Goal: Task Accomplishment & Management: Complete application form

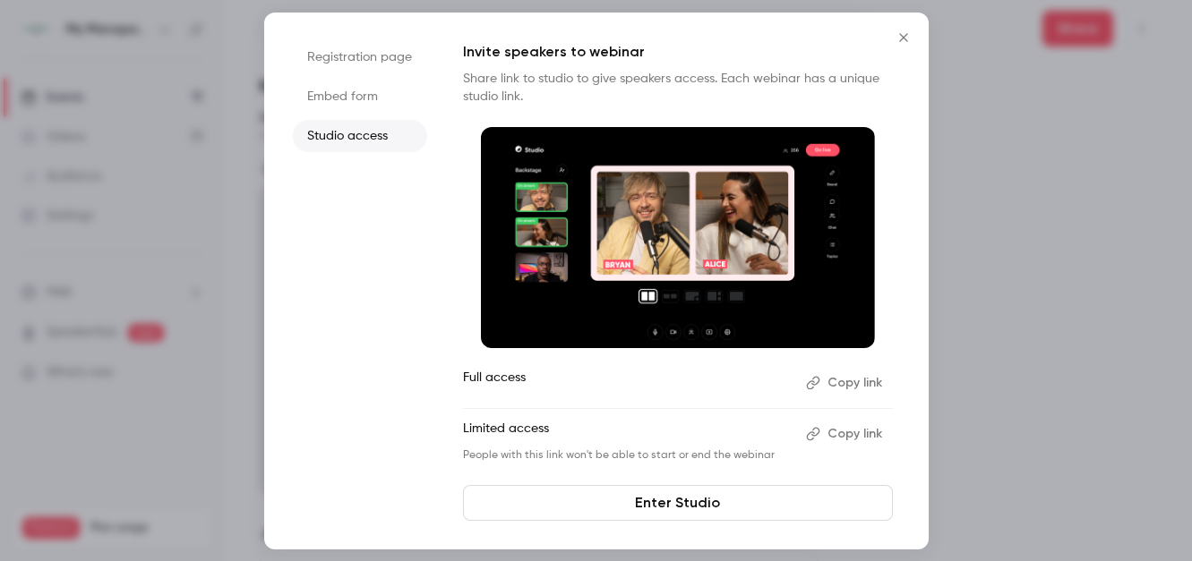
click at [904, 35] on icon "Close" at bounding box center [903, 37] width 8 height 8
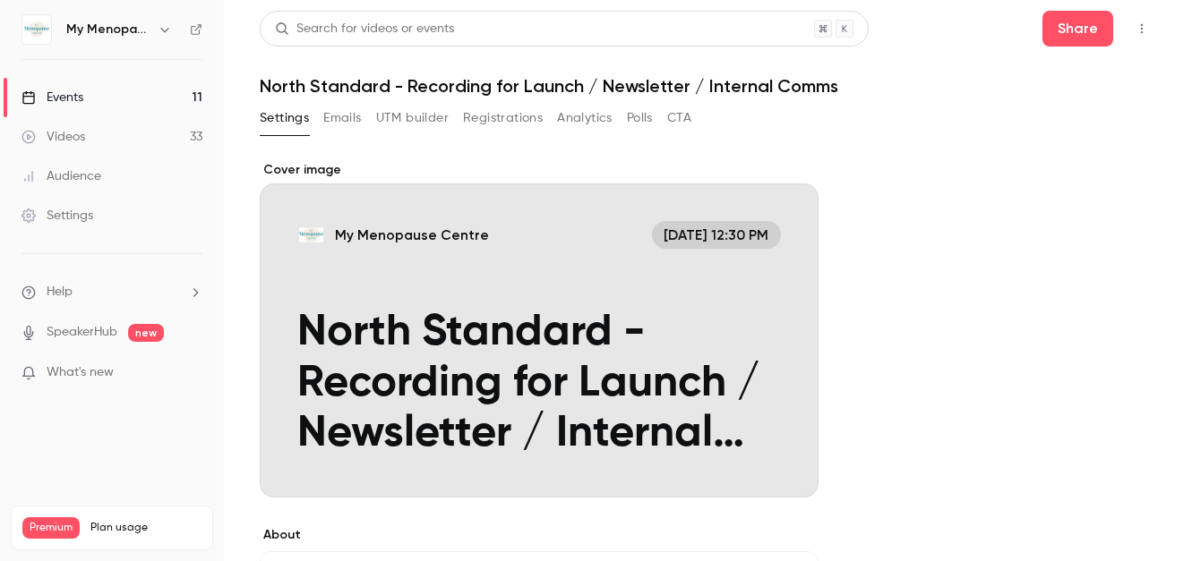
click at [164, 27] on icon "button" at bounding box center [165, 29] width 14 height 14
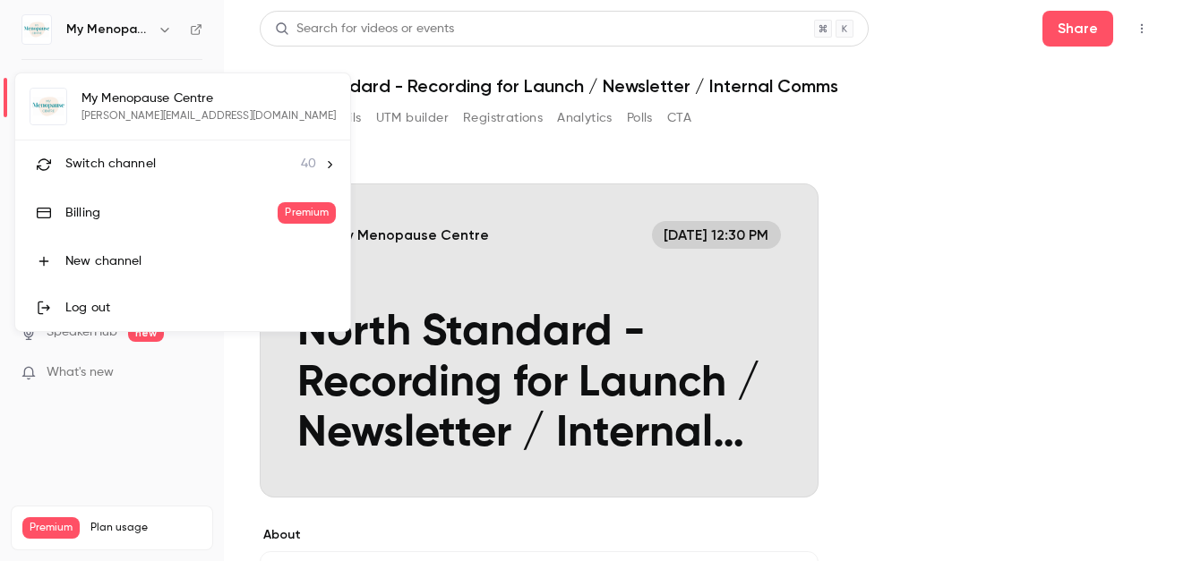
click at [118, 149] on li "Switch channel 40" at bounding box center [182, 164] width 335 height 47
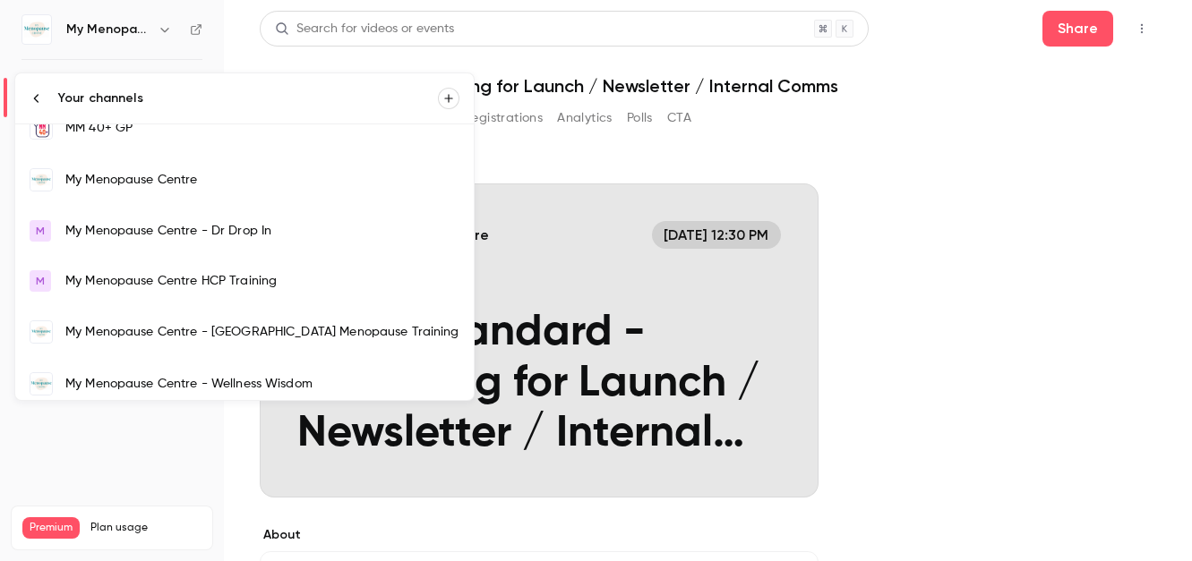
scroll to position [1240, 0]
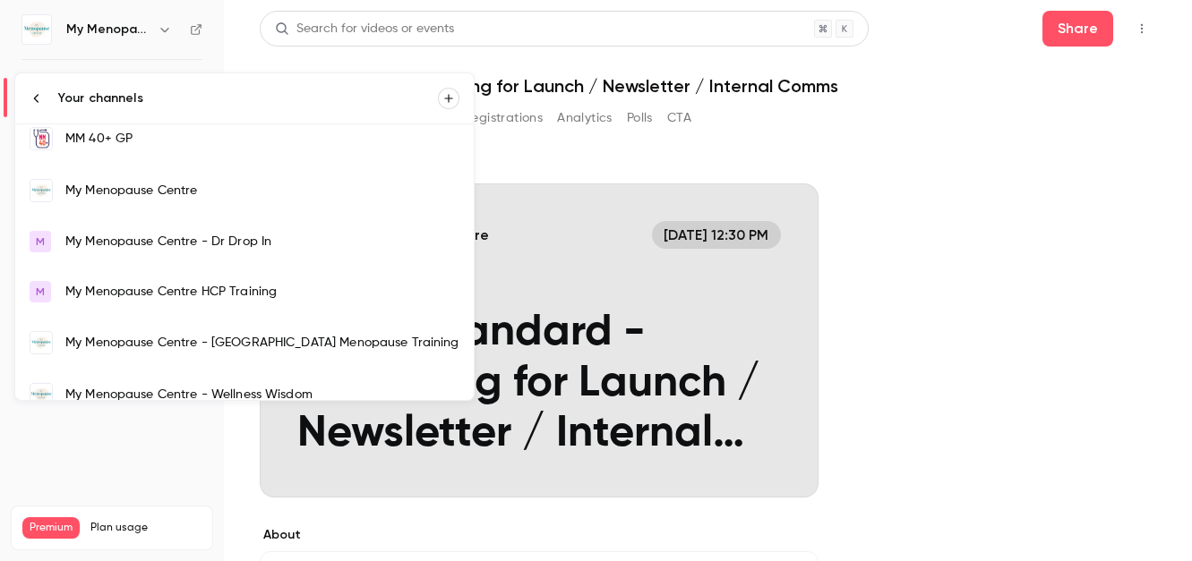
click at [104, 192] on div "My Menopause Centre" at bounding box center [262, 191] width 394 height 18
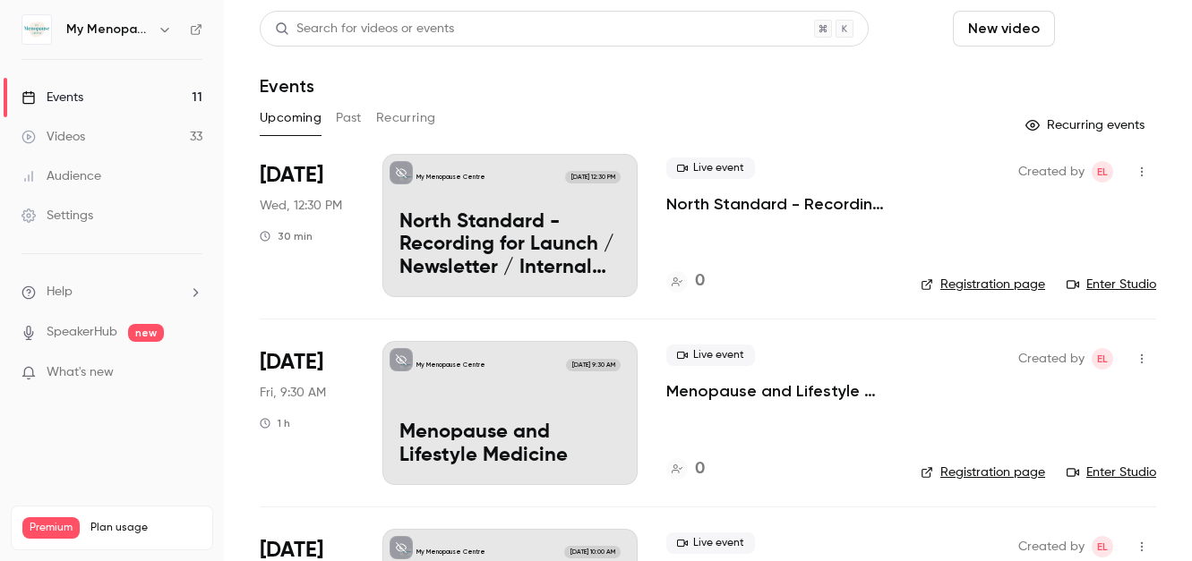
click at [1092, 30] on button "Schedule" at bounding box center [1109, 29] width 94 height 36
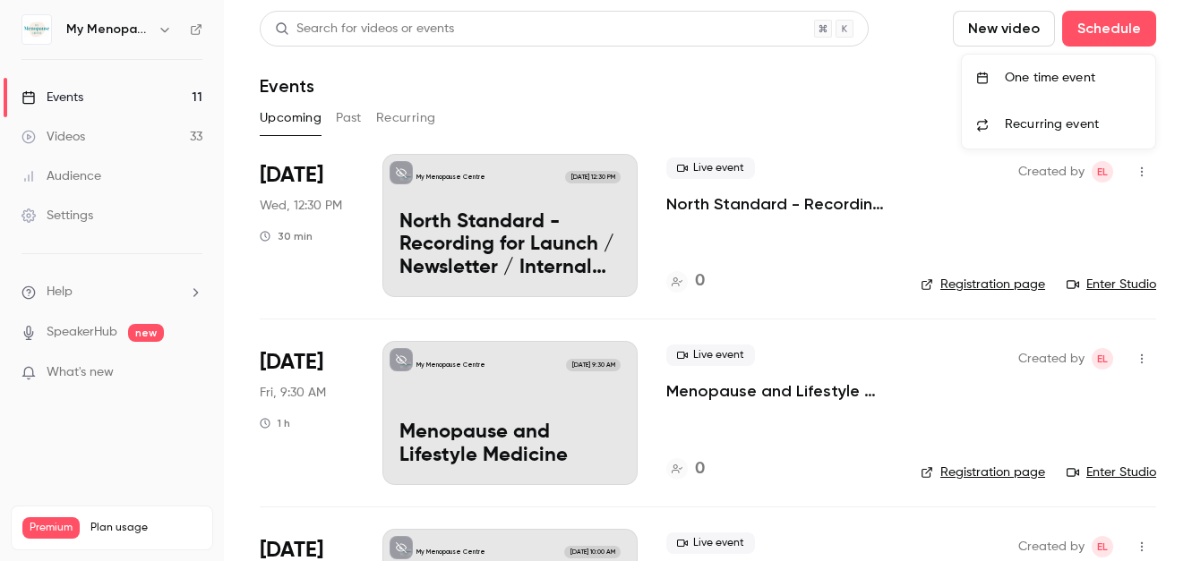
click at [1061, 78] on div "One time event" at bounding box center [1073, 78] width 136 height 18
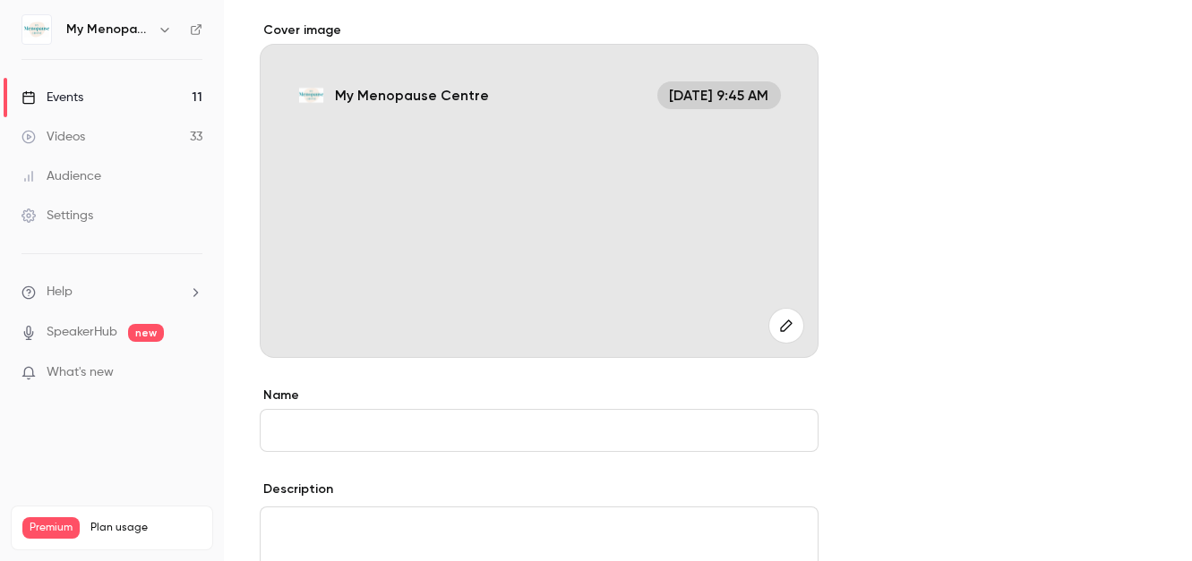
scroll to position [144, 0]
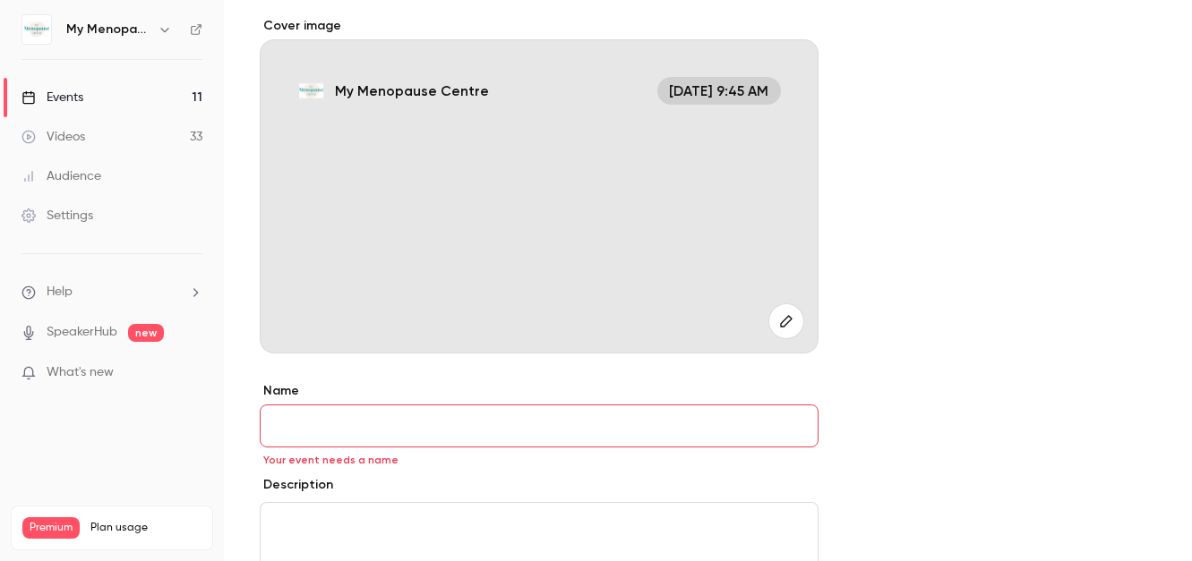
click at [781, 320] on icon "button" at bounding box center [786, 321] width 20 height 14
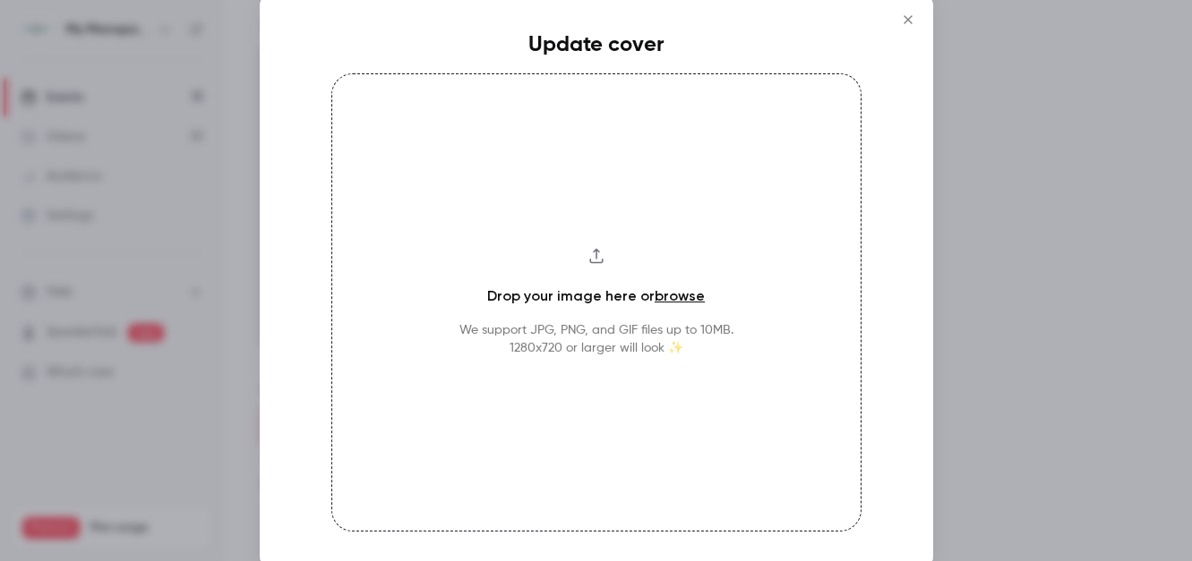
click at [680, 302] on link "browse" at bounding box center [680, 295] width 50 height 17
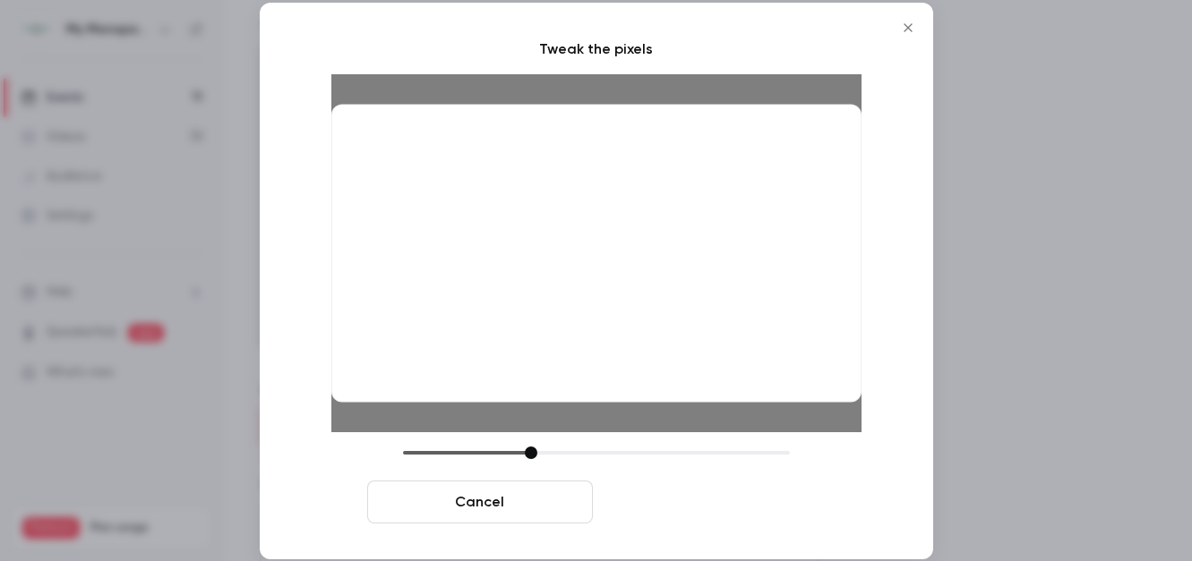
click at [689, 499] on button "Crop and save" at bounding box center [713, 502] width 226 height 43
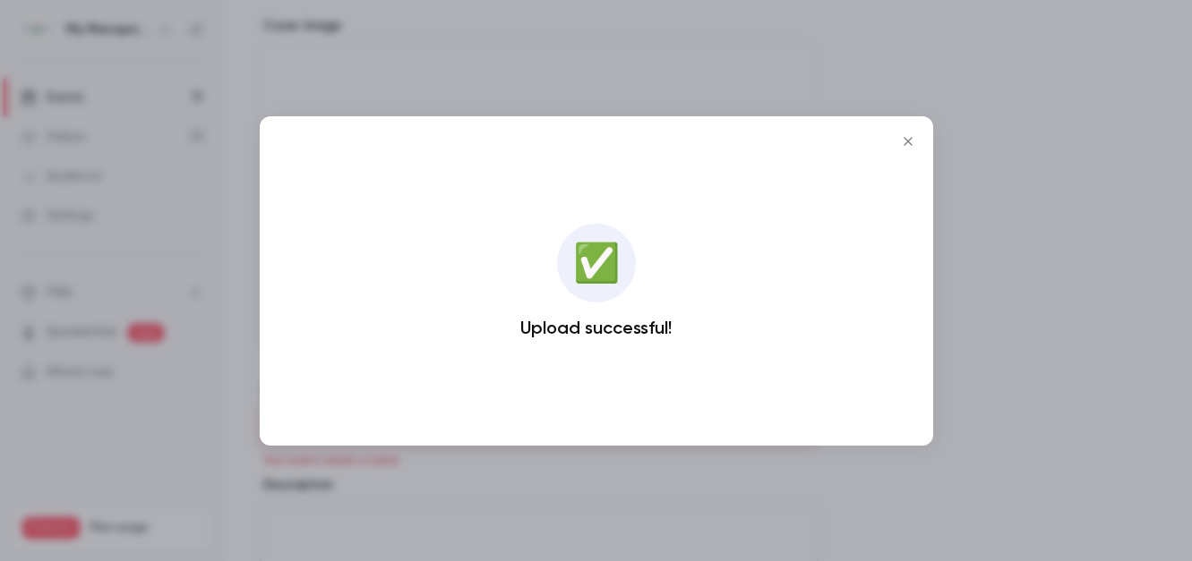
click at [689, 499] on div at bounding box center [596, 280] width 1192 height 561
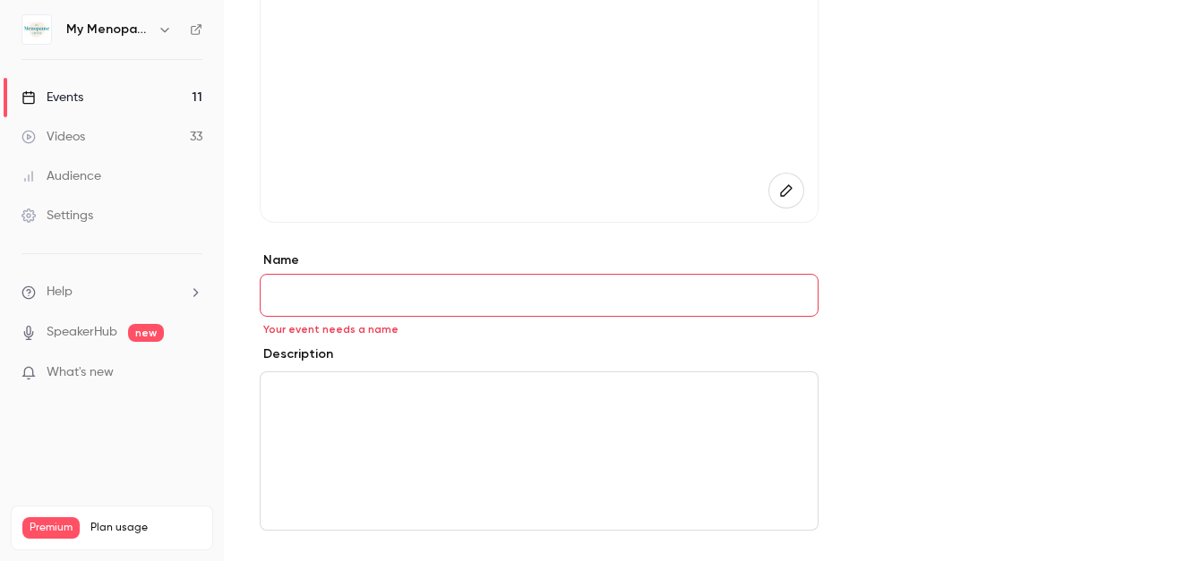
scroll to position [278, 0]
click at [376, 282] on input "Name" at bounding box center [539, 292] width 559 height 43
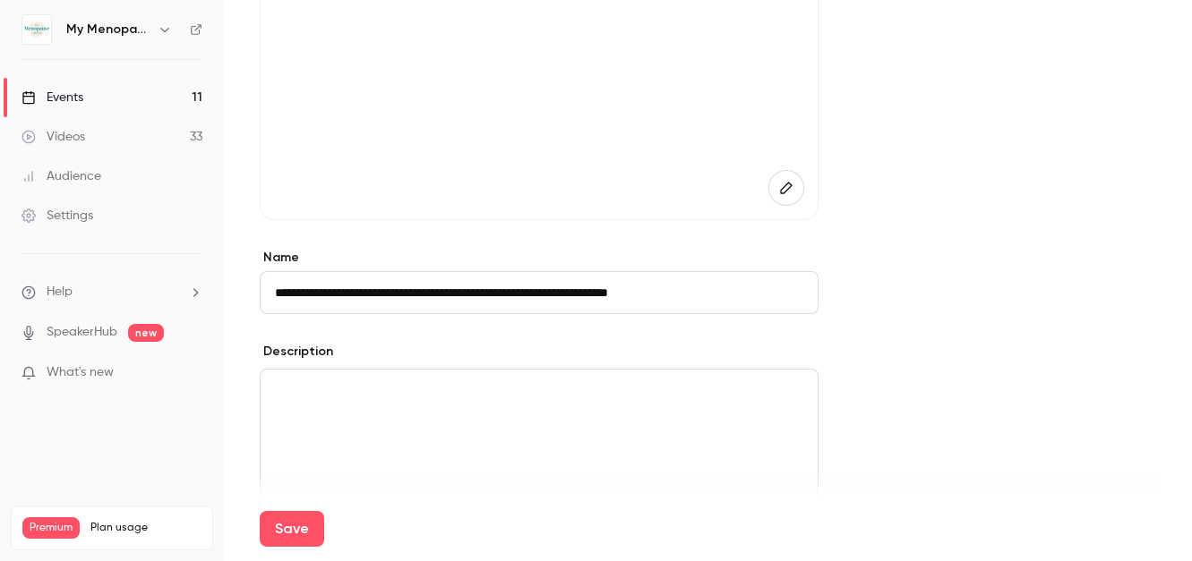
type input "**********"
click at [341, 414] on div "editor" at bounding box center [539, 449] width 557 height 158
click at [303, 387] on p "editor" at bounding box center [539, 391] width 528 height 21
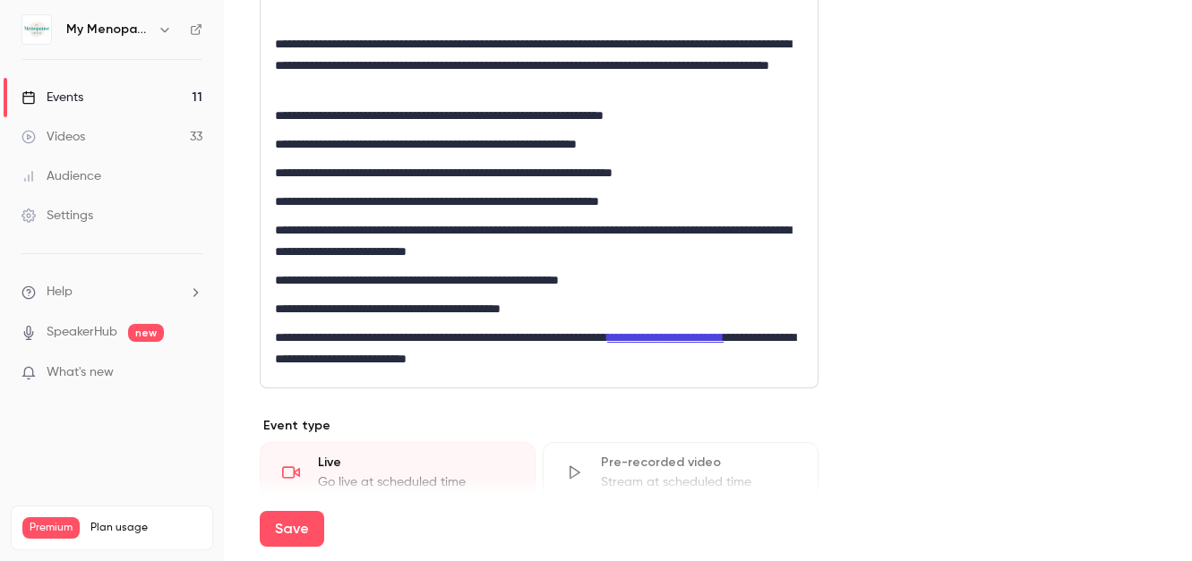
scroll to position [1061, 0]
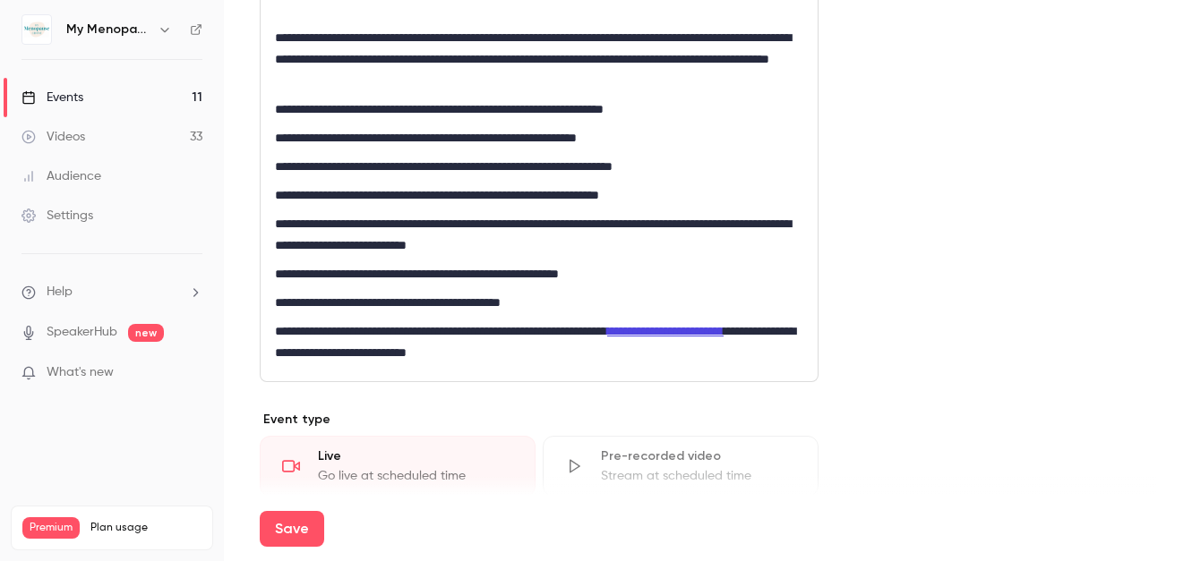
click at [570, 354] on p "**********" at bounding box center [539, 342] width 528 height 43
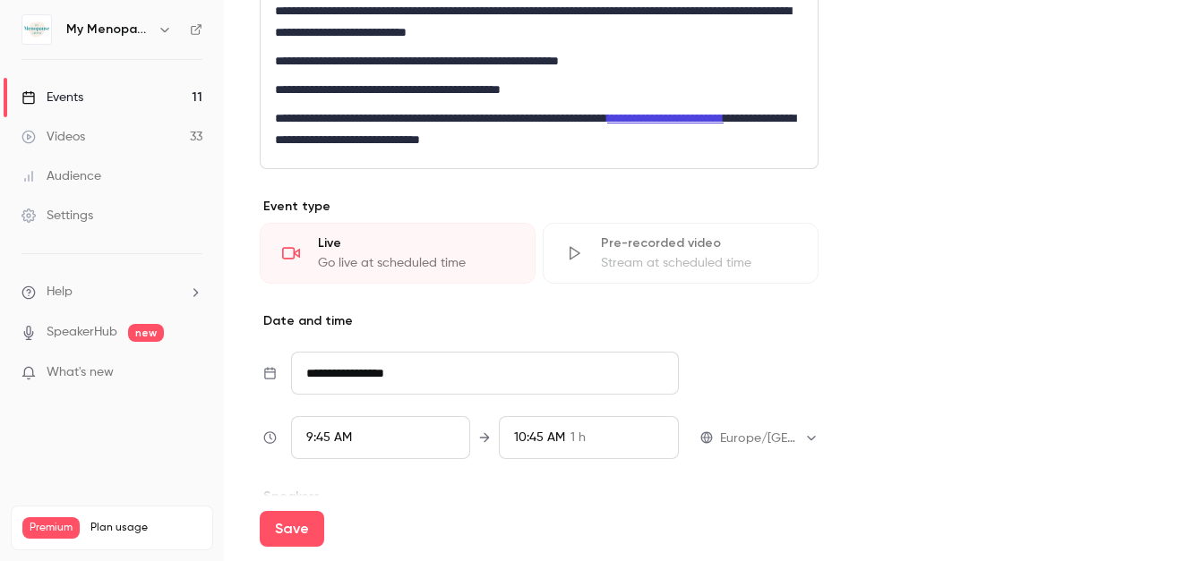
scroll to position [1282, 0]
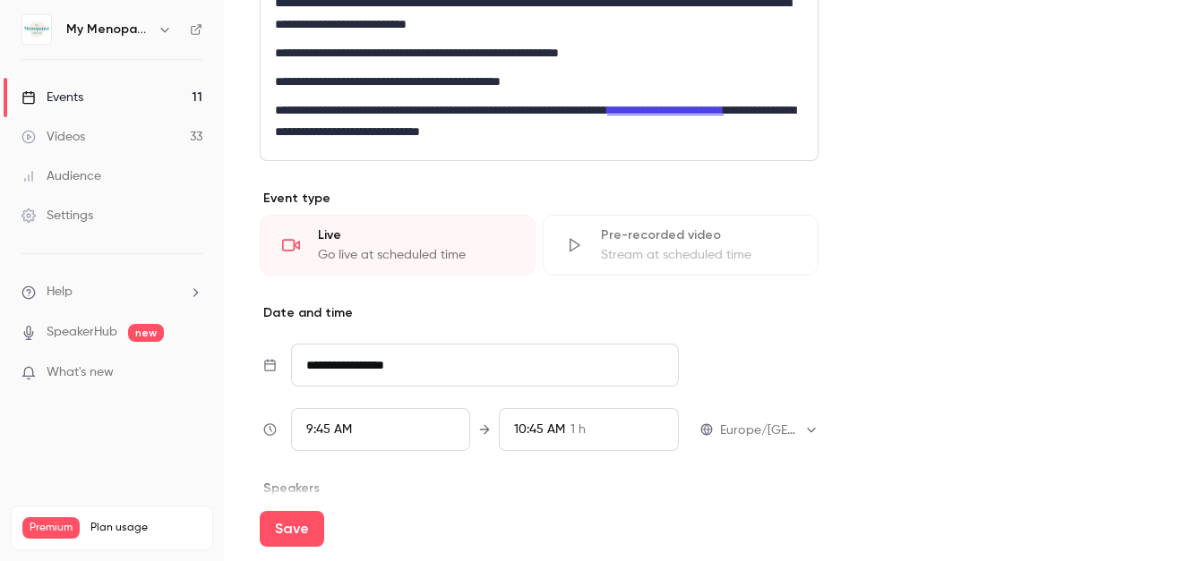
click at [431, 357] on input "**********" at bounding box center [485, 365] width 388 height 43
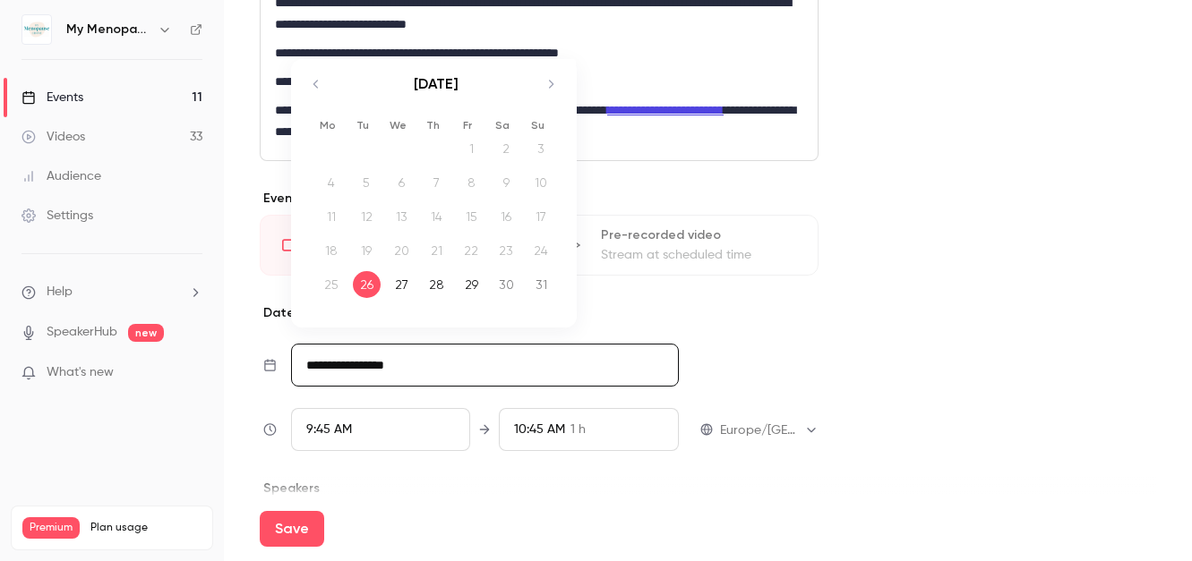
click at [550, 83] on icon "Move forward to switch to the next month." at bounding box center [550, 83] width 21 height 21
click at [551, 82] on icon "Move forward to switch to the next month." at bounding box center [551, 84] width 4 height 8
click at [436, 179] on div "9" at bounding box center [437, 182] width 28 height 27
type input "**********"
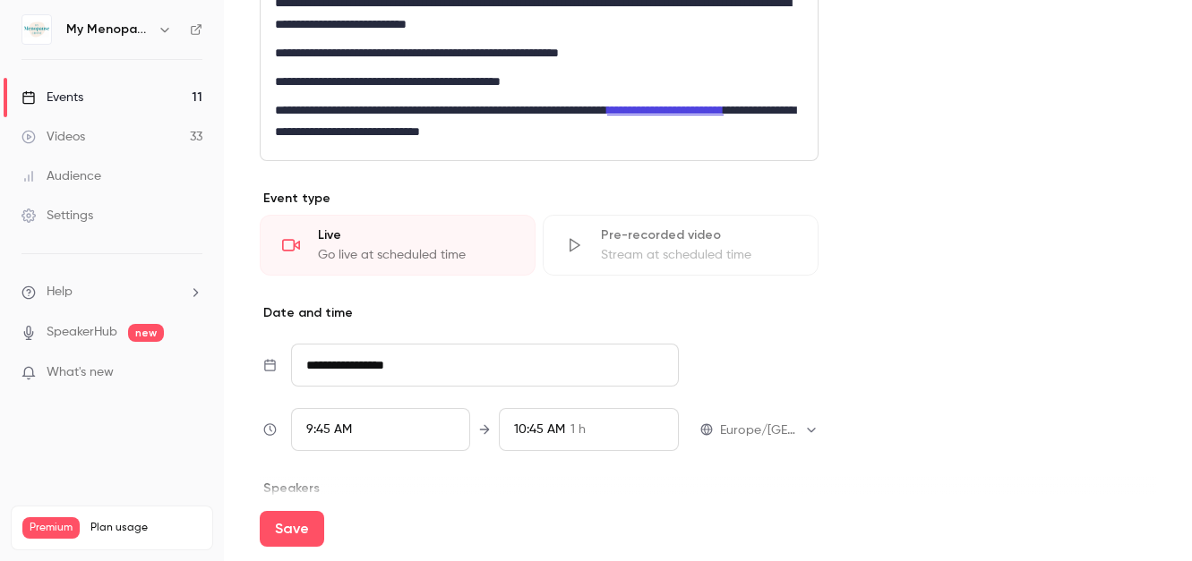
click at [370, 434] on div "9:45 AM" at bounding box center [381, 429] width 180 height 43
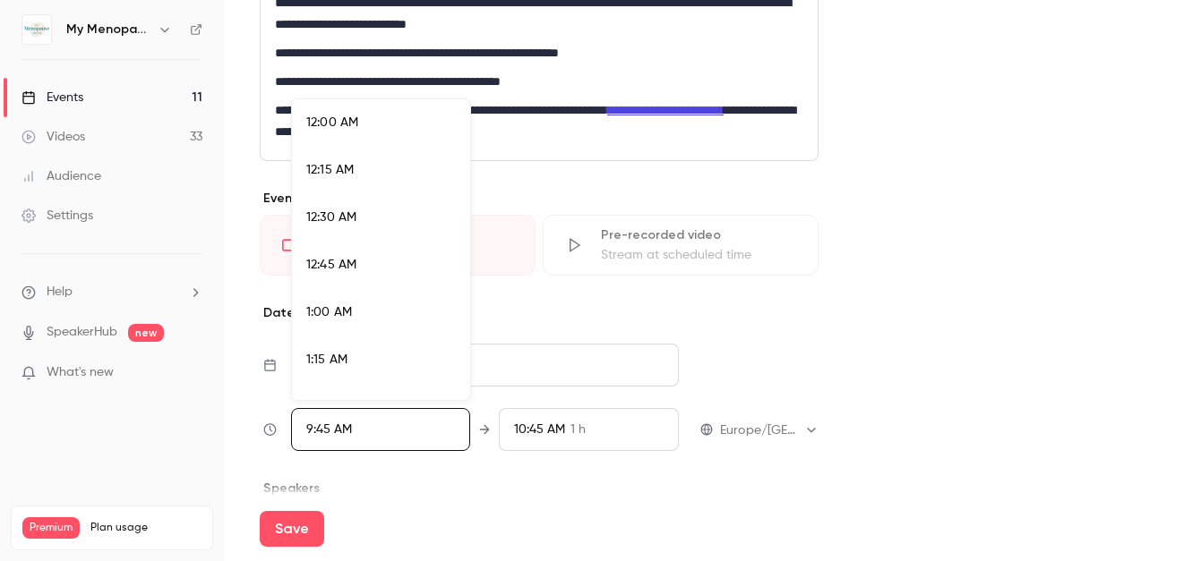
scroll to position [1724, 0]
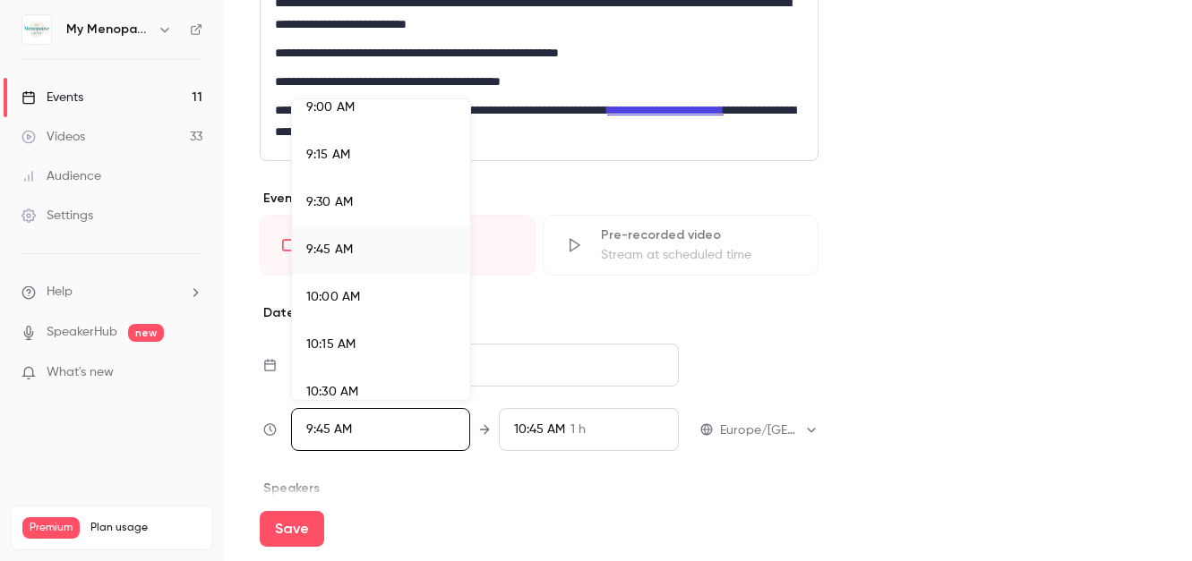
click at [371, 210] on div "9:30 AM" at bounding box center [381, 202] width 150 height 19
click at [433, 495] on div at bounding box center [596, 280] width 1192 height 561
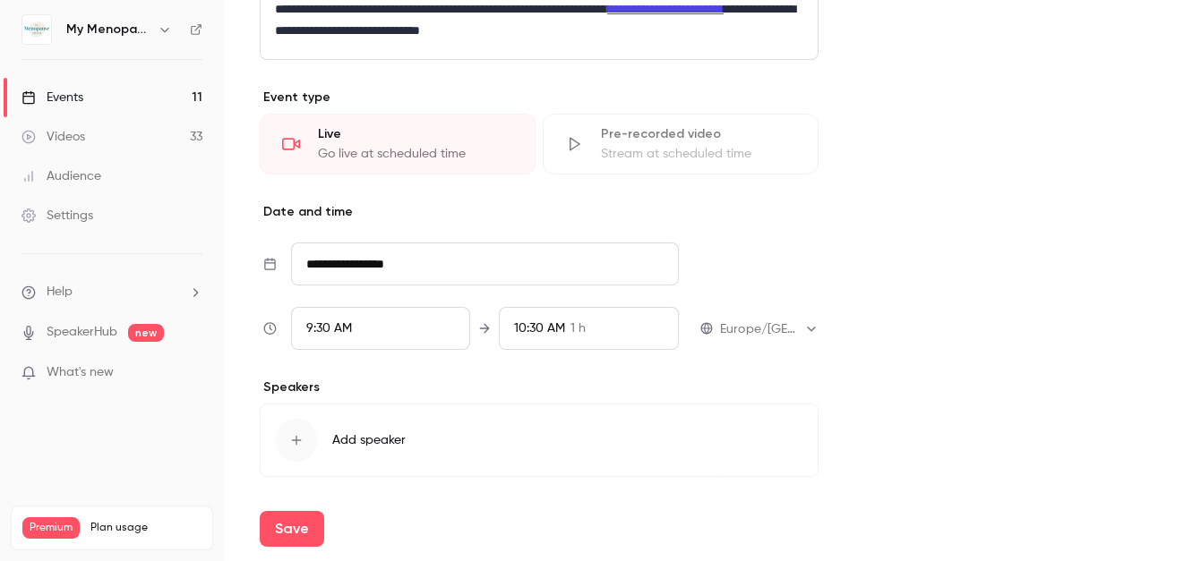
scroll to position [1443, 0]
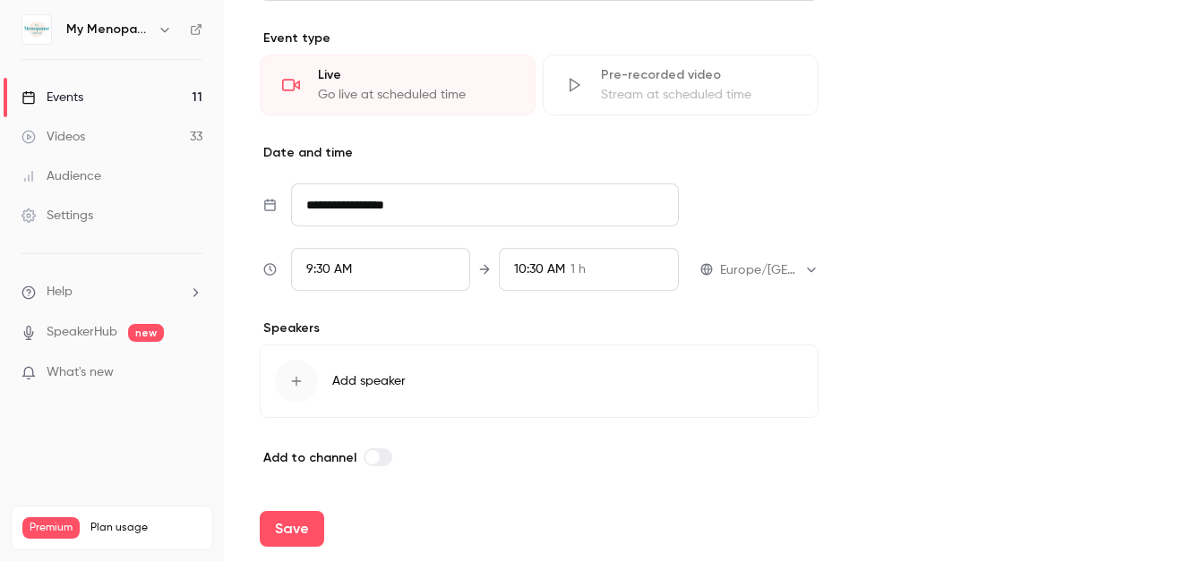
click at [370, 385] on span "Add speaker" at bounding box center [368, 382] width 73 height 18
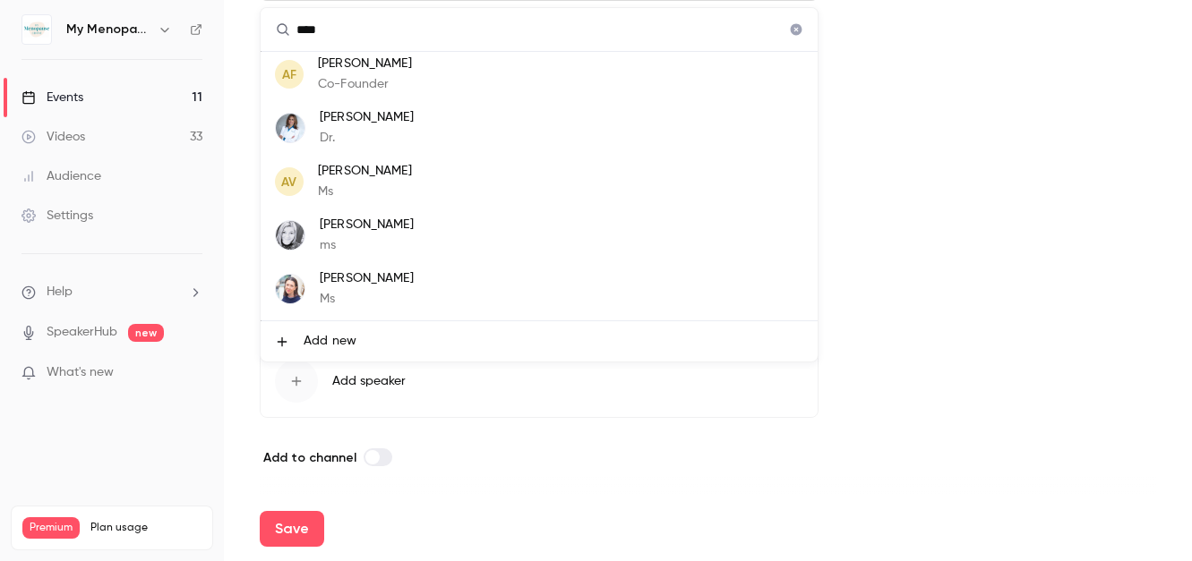
scroll to position [0, 0]
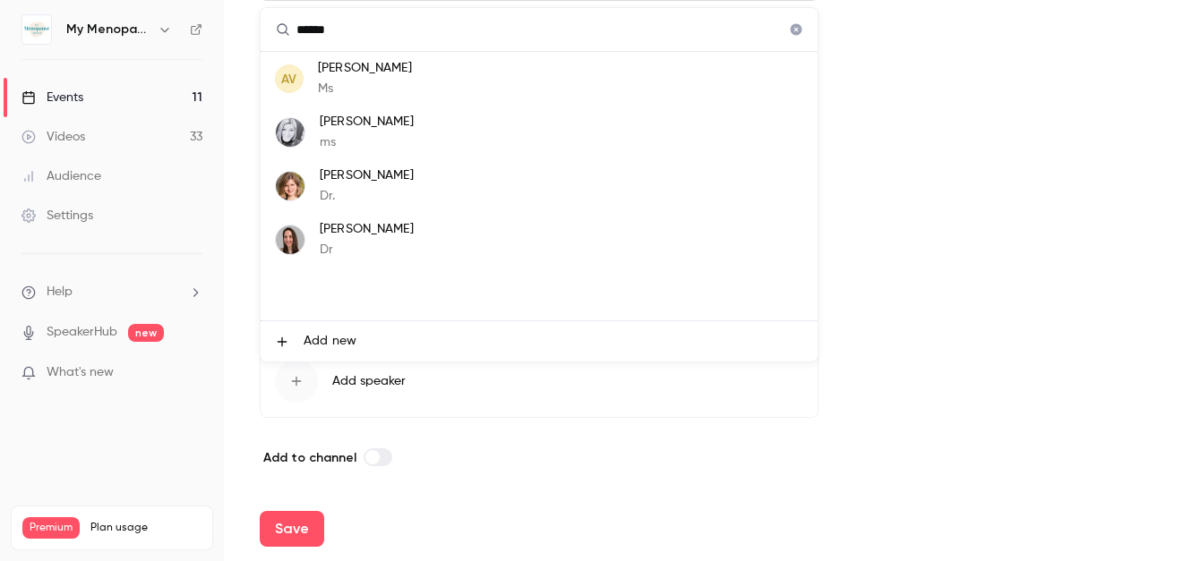
type input "******"
click at [343, 246] on p "Dr" at bounding box center [367, 250] width 94 height 19
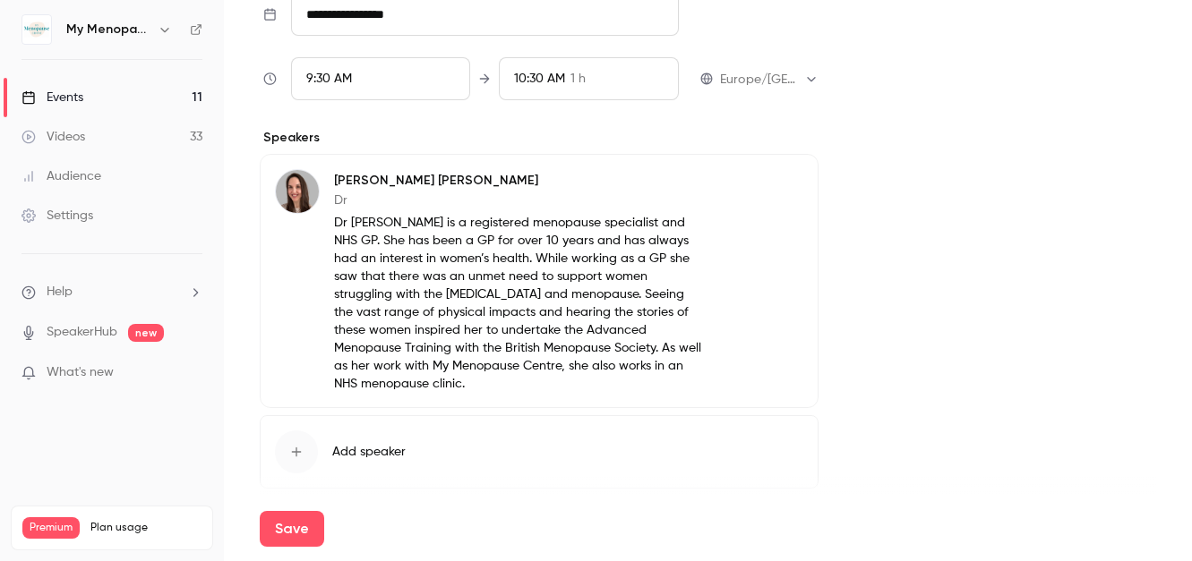
scroll to position [1686, 0]
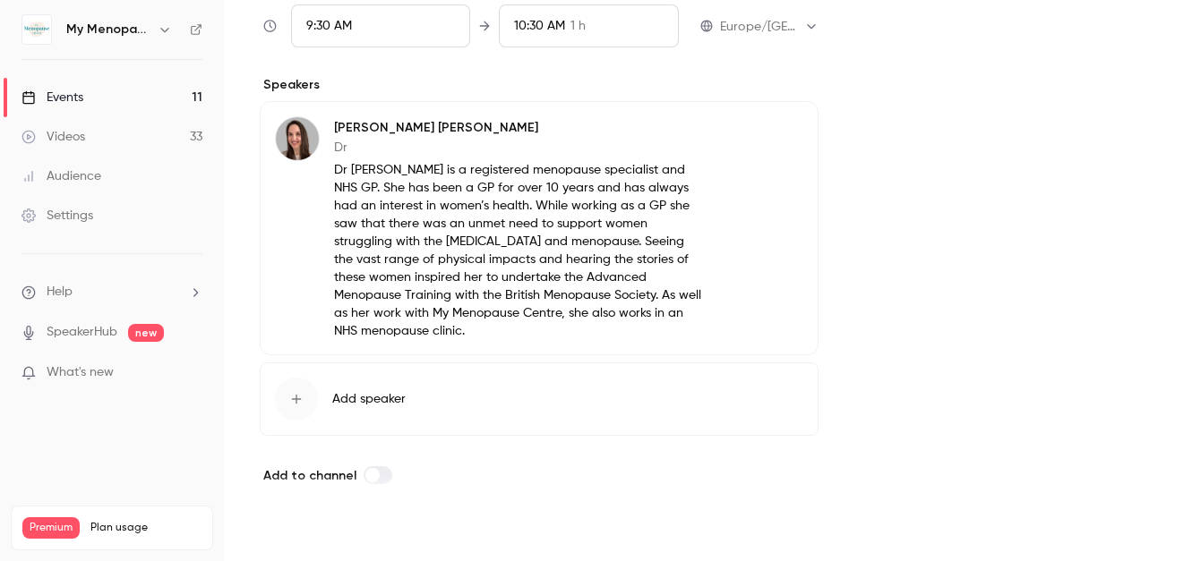
click at [285, 531] on button "Save" at bounding box center [292, 529] width 64 height 36
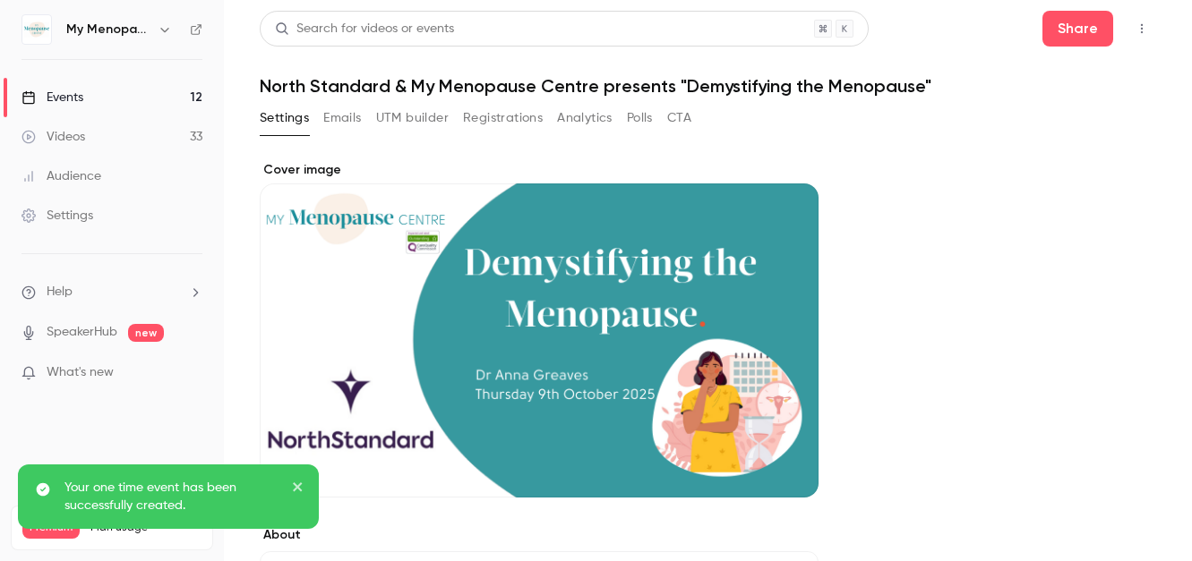
click at [71, 94] on div "Events" at bounding box center [52, 98] width 62 height 18
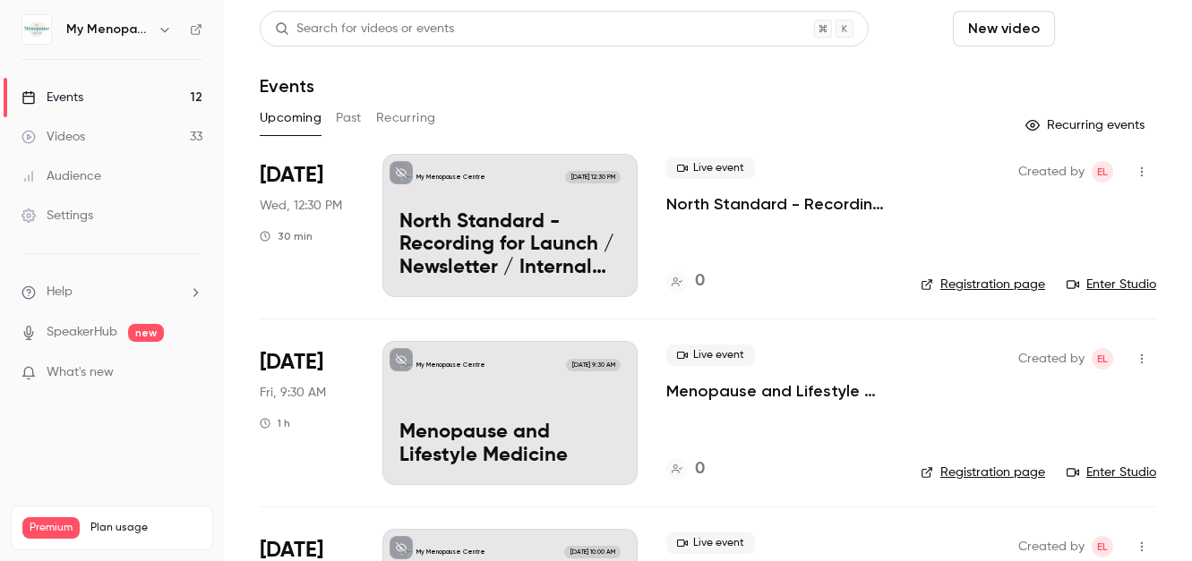
click at [1113, 29] on button "Schedule" at bounding box center [1109, 29] width 94 height 36
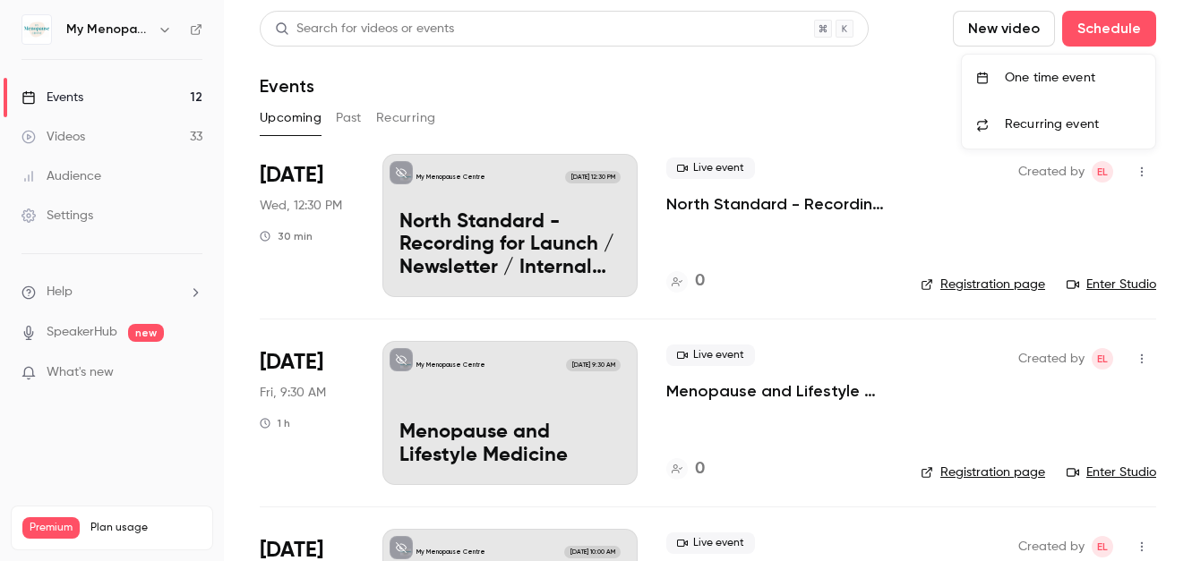
click at [1032, 81] on div "One time event" at bounding box center [1073, 78] width 136 height 18
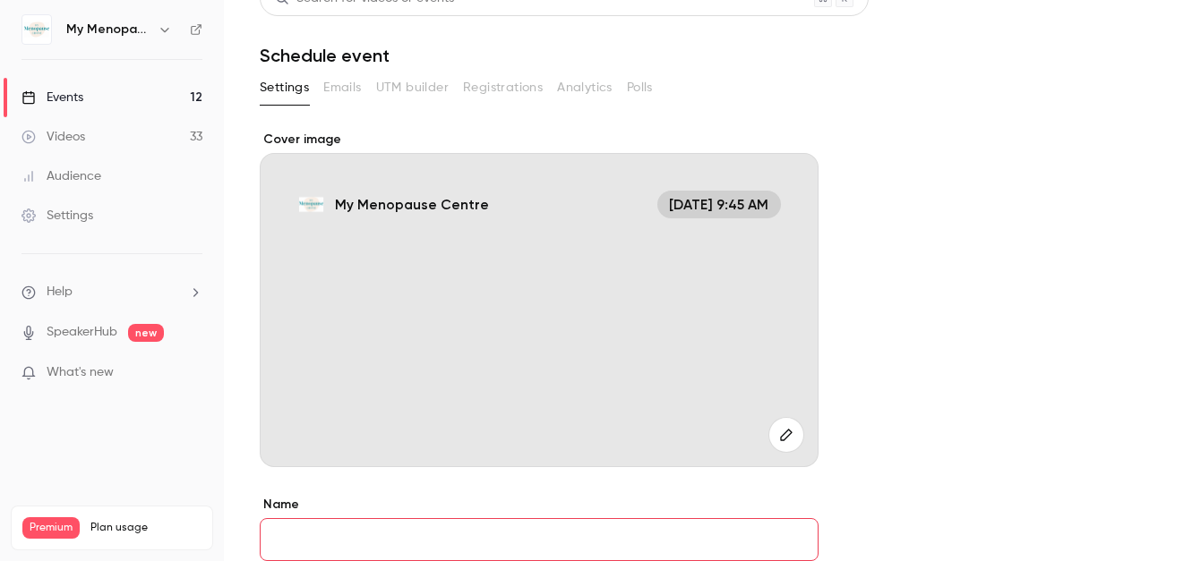
click at [785, 436] on icon "button" at bounding box center [786, 435] width 20 height 14
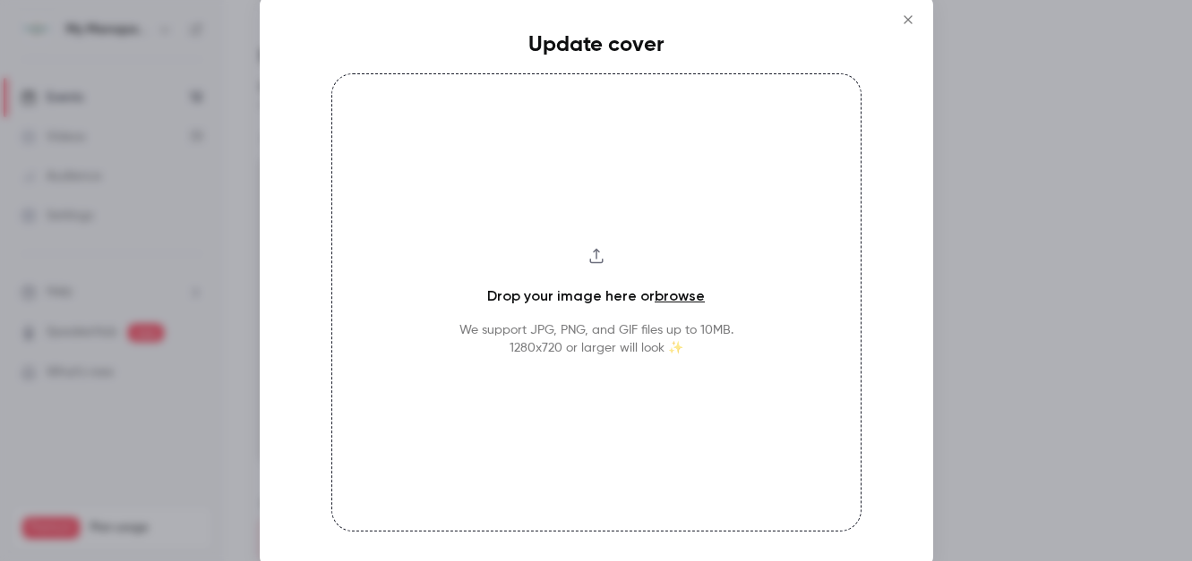
click at [676, 299] on link "browse" at bounding box center [680, 295] width 50 height 17
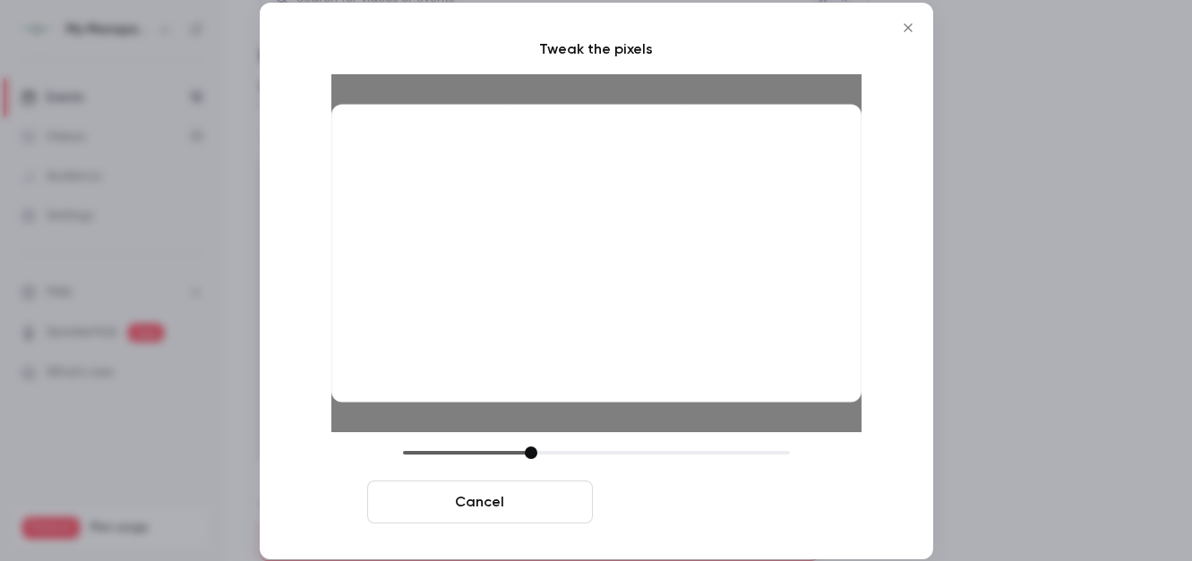
click at [705, 501] on button "Crop and save" at bounding box center [713, 502] width 226 height 43
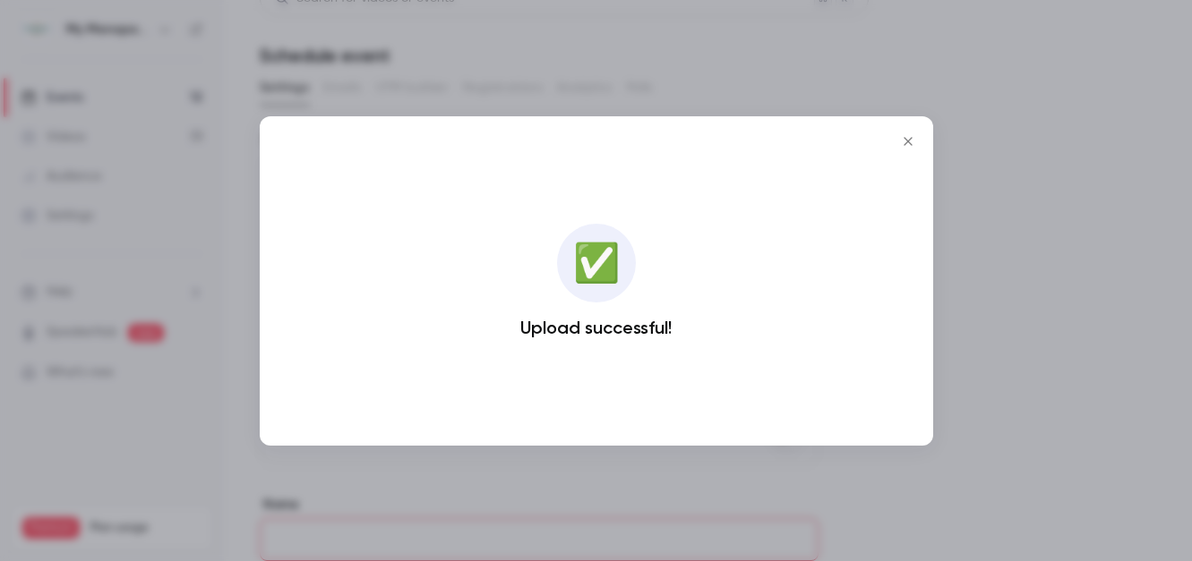
click at [907, 141] on icon "Close" at bounding box center [908, 141] width 8 height 8
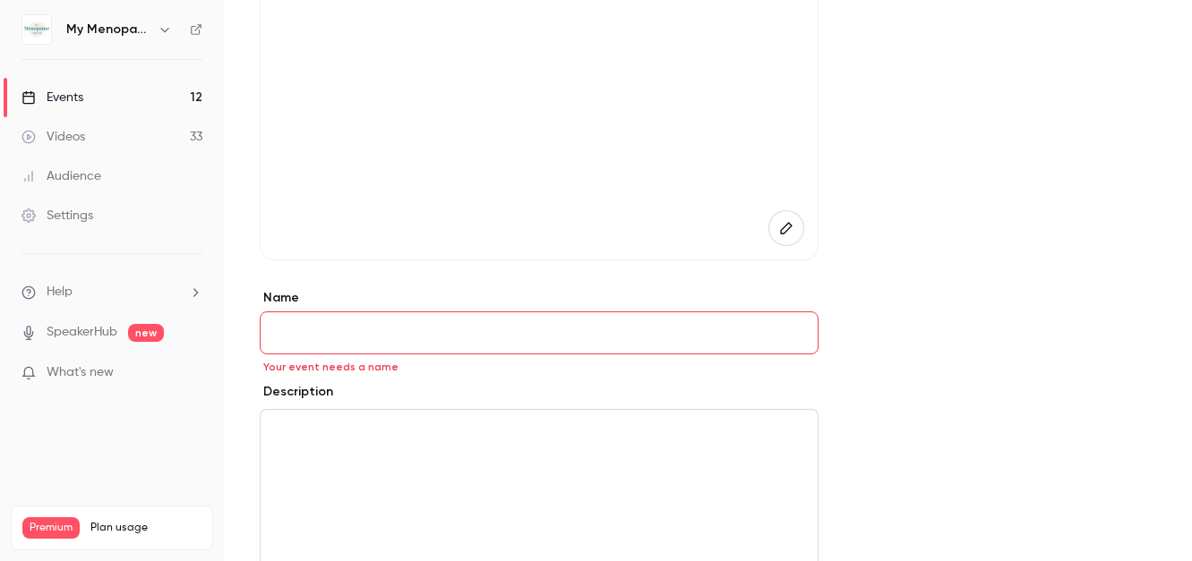
scroll to position [262, 0]
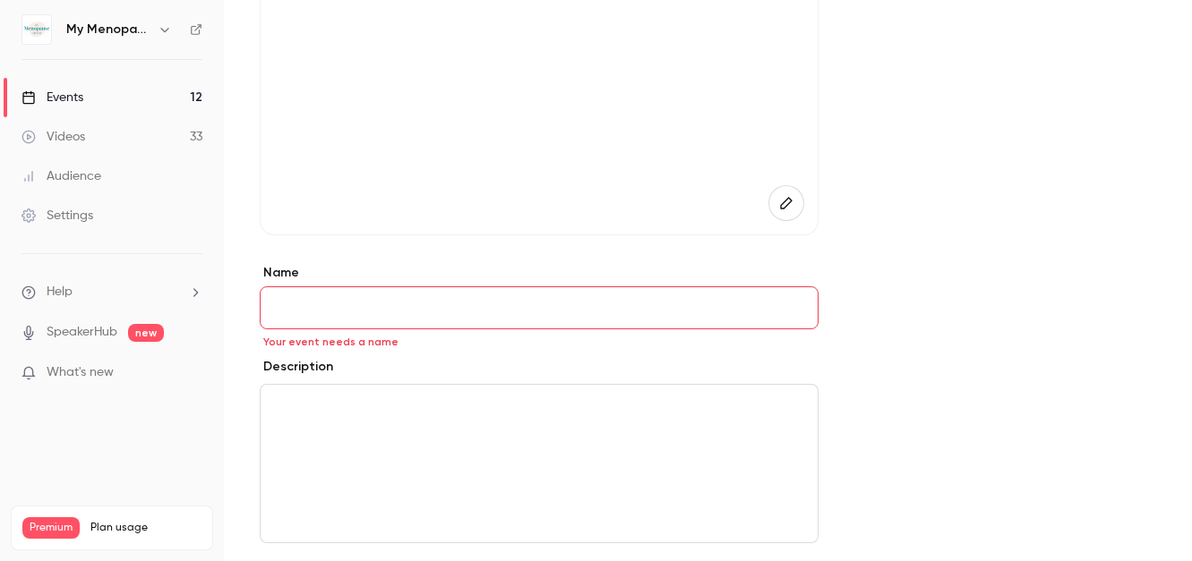
click at [296, 309] on input "Name" at bounding box center [539, 308] width 559 height 43
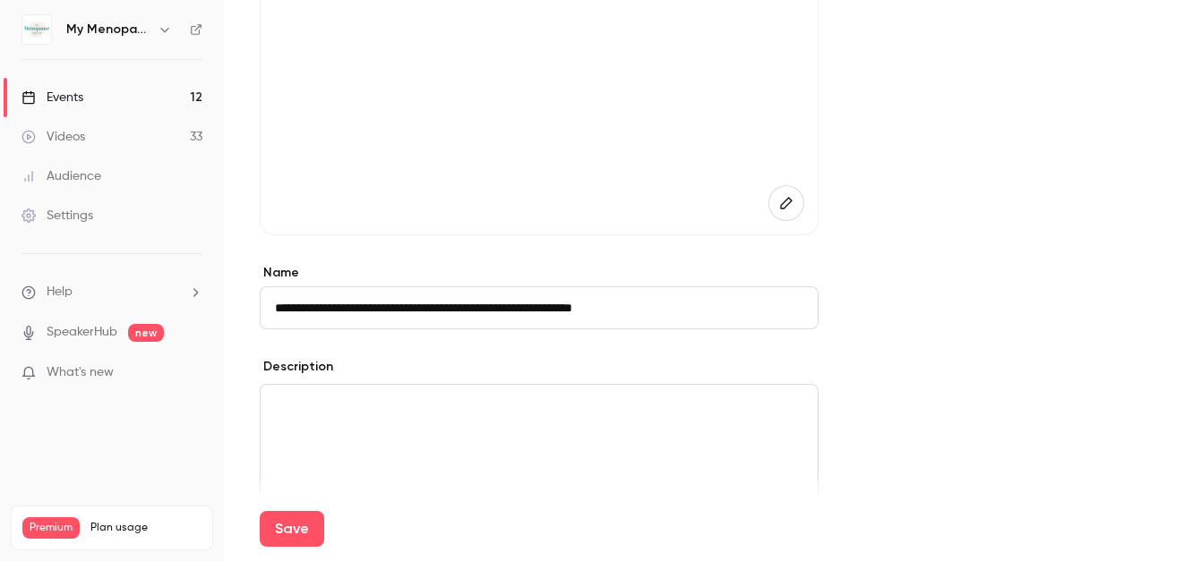
type input "**********"
click at [305, 406] on p "editor" at bounding box center [539, 406] width 528 height 21
click at [334, 407] on p "editor" at bounding box center [539, 406] width 528 height 21
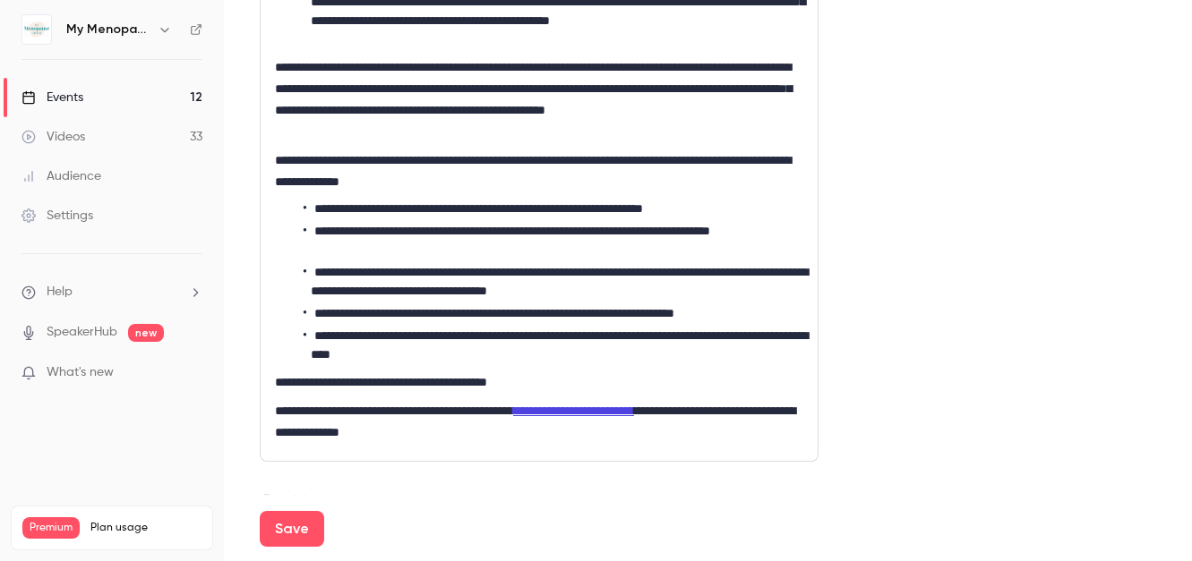
scroll to position [998, 0]
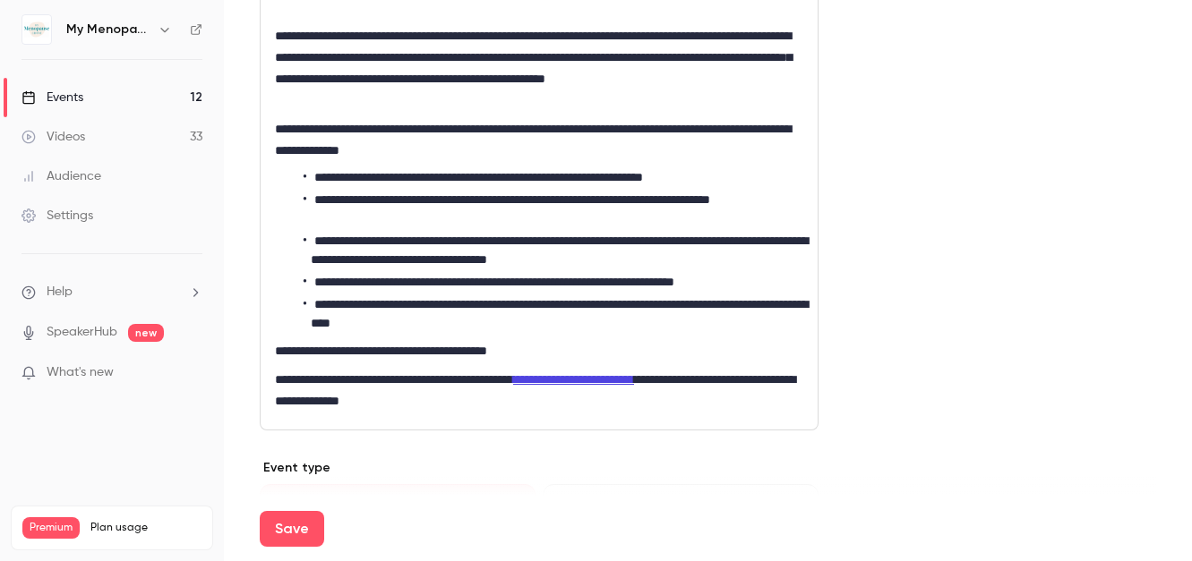
click at [394, 402] on p "**********" at bounding box center [539, 390] width 528 height 43
drag, startPoint x: 394, startPoint y: 402, endPoint x: 336, endPoint y: 402, distance: 58.2
click at [336, 402] on p "**********" at bounding box center [539, 390] width 528 height 43
click at [290, 521] on button "Save" at bounding box center [292, 529] width 64 height 36
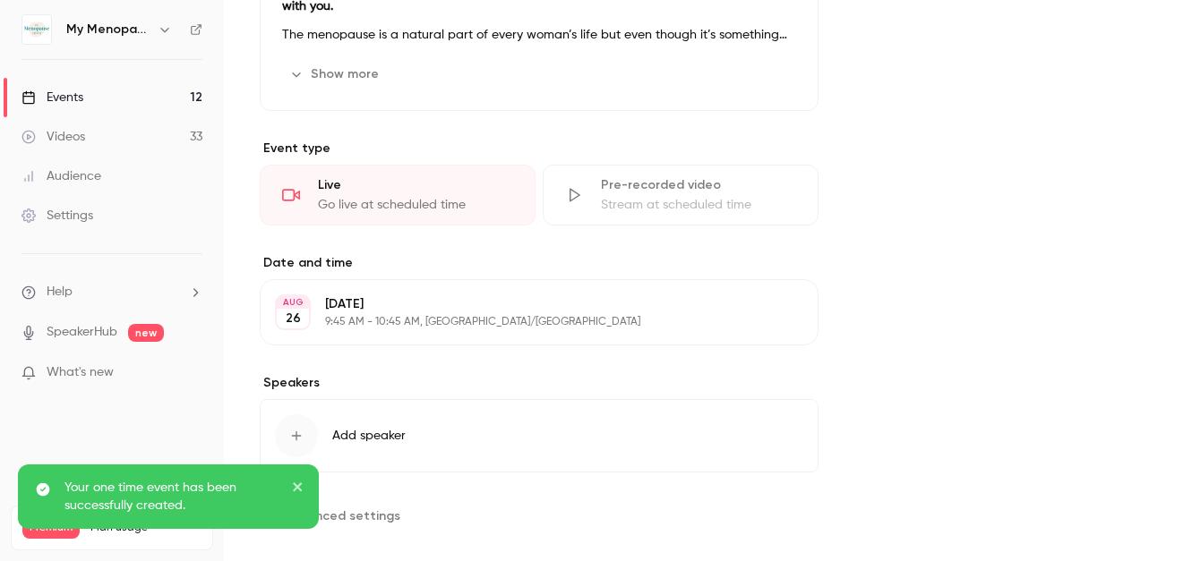
scroll to position [705, 0]
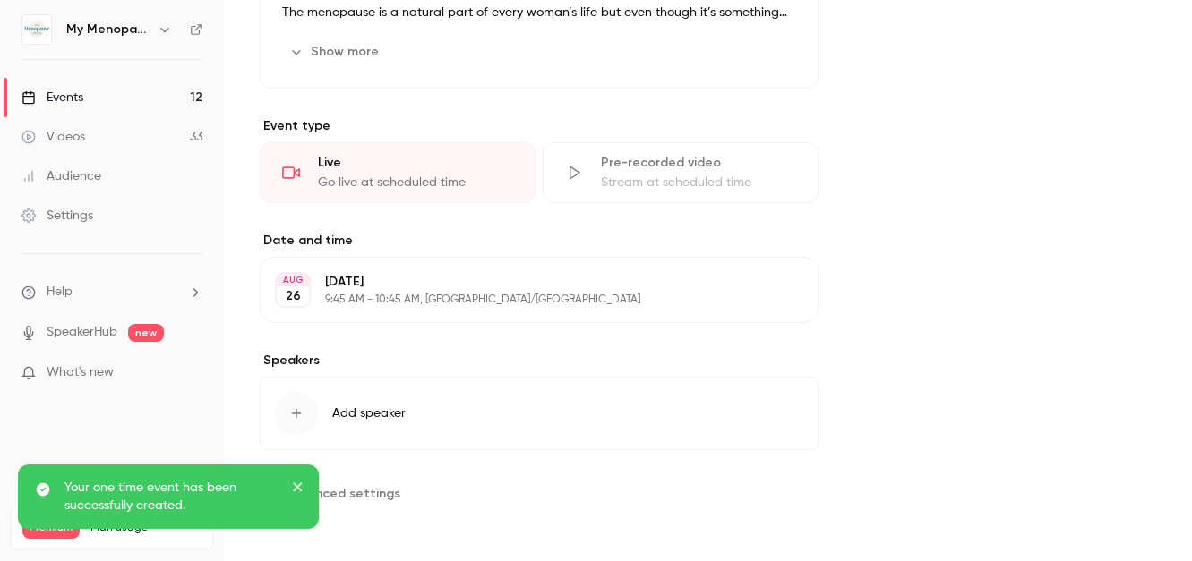
click at [500, 284] on p "[DATE]" at bounding box center [524, 282] width 398 height 18
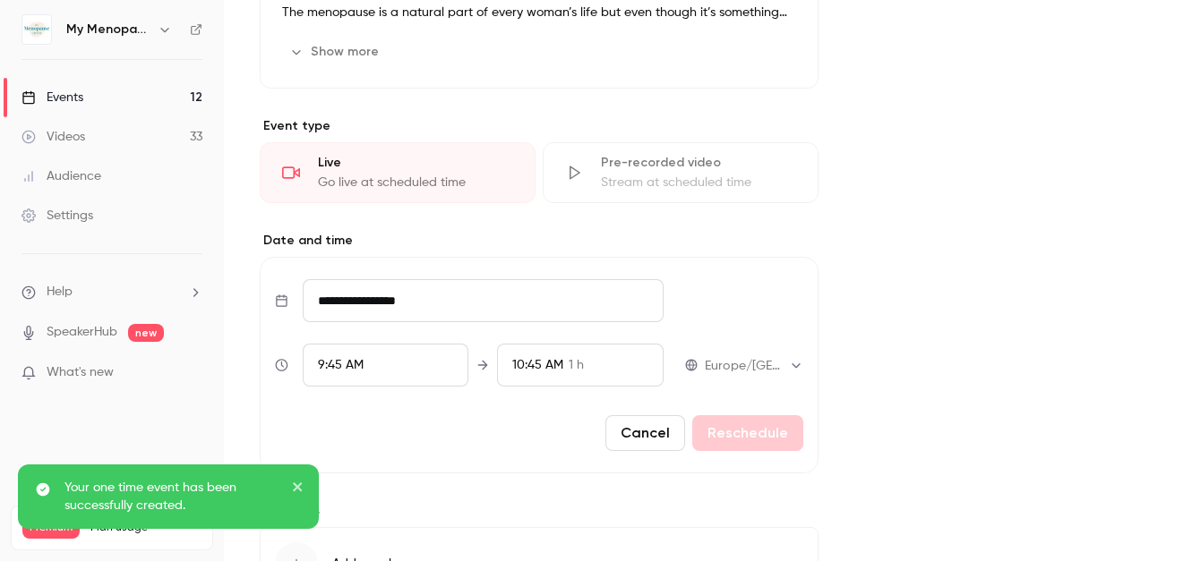
click at [491, 290] on input "**********" at bounding box center [483, 300] width 361 height 43
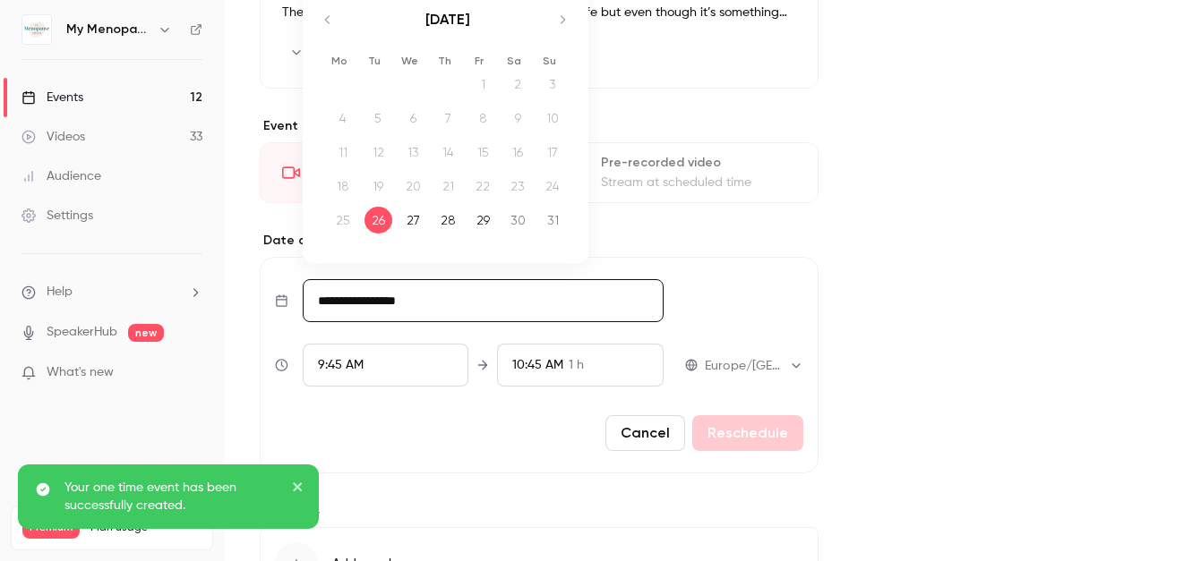
click at [566, 16] on icon "Move forward to switch to the next month." at bounding box center [562, 19] width 21 height 21
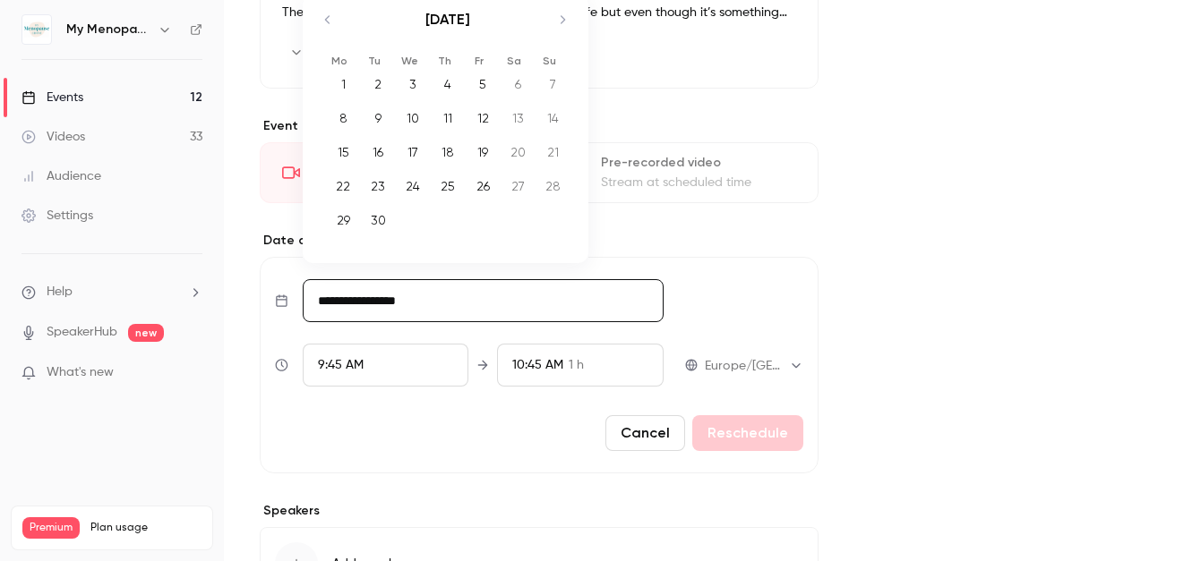
click at [566, 16] on icon "Move forward to switch to the next month." at bounding box center [562, 19] width 21 height 21
click at [450, 184] on div "23" at bounding box center [448, 186] width 28 height 27
type input "**********"
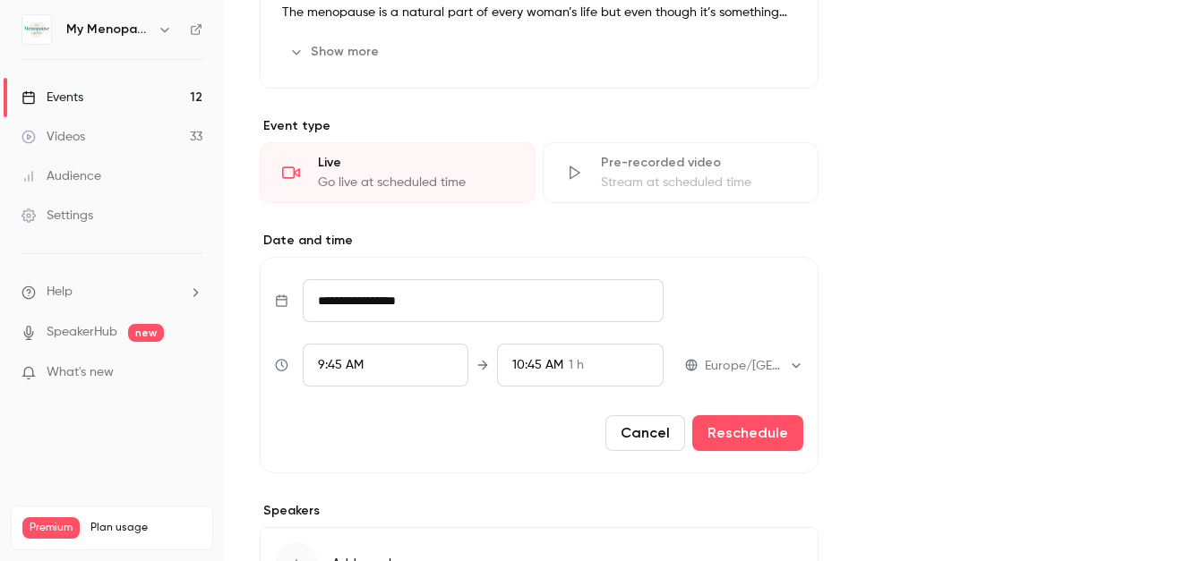
click at [384, 356] on div "9:45 AM" at bounding box center [386, 365] width 167 height 43
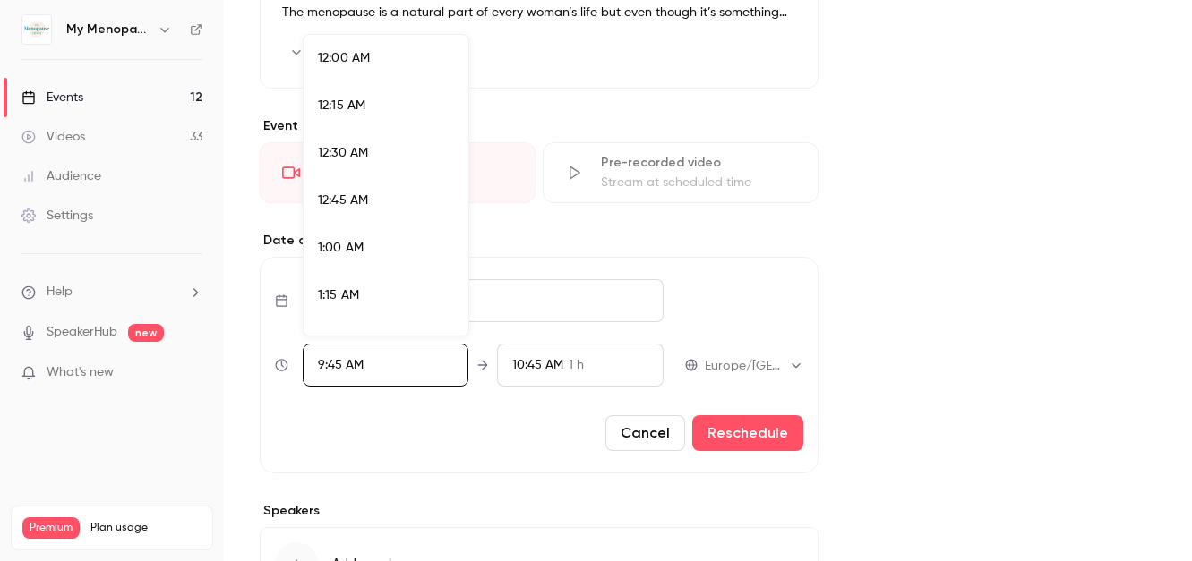
scroll to position [1724, 0]
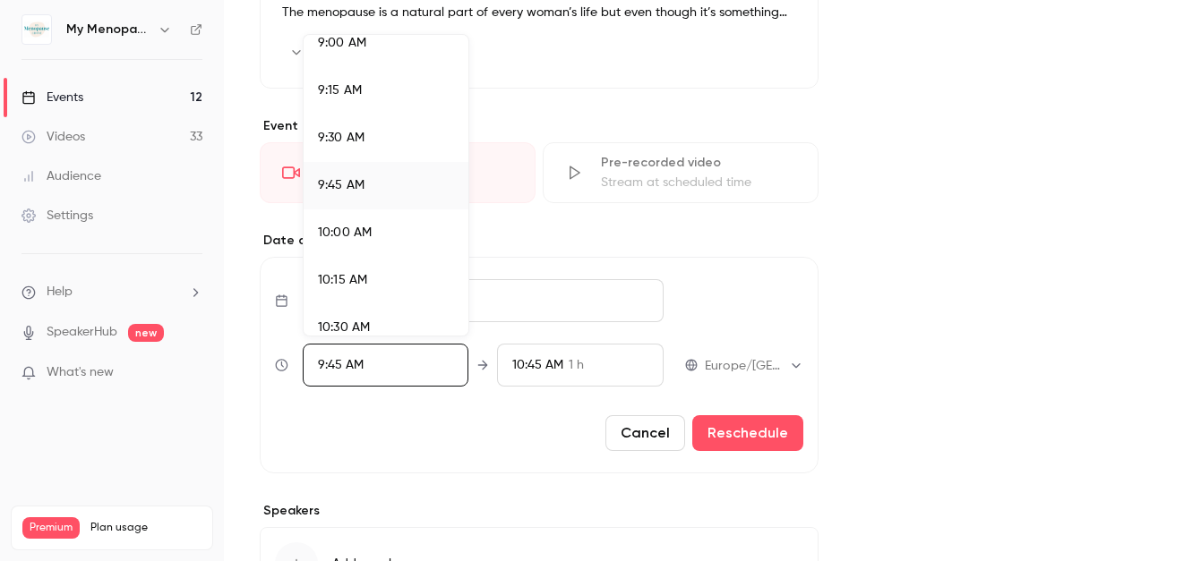
click at [374, 149] on li "9:30 AM" at bounding box center [386, 138] width 165 height 47
click at [542, 465] on div at bounding box center [596, 280] width 1192 height 561
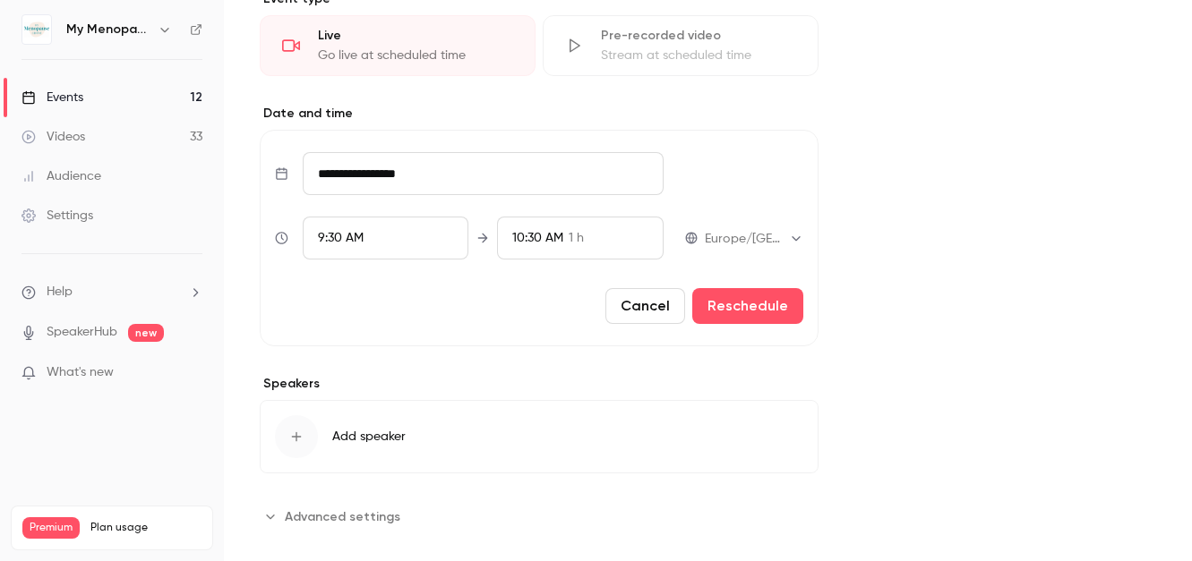
scroll to position [855, 0]
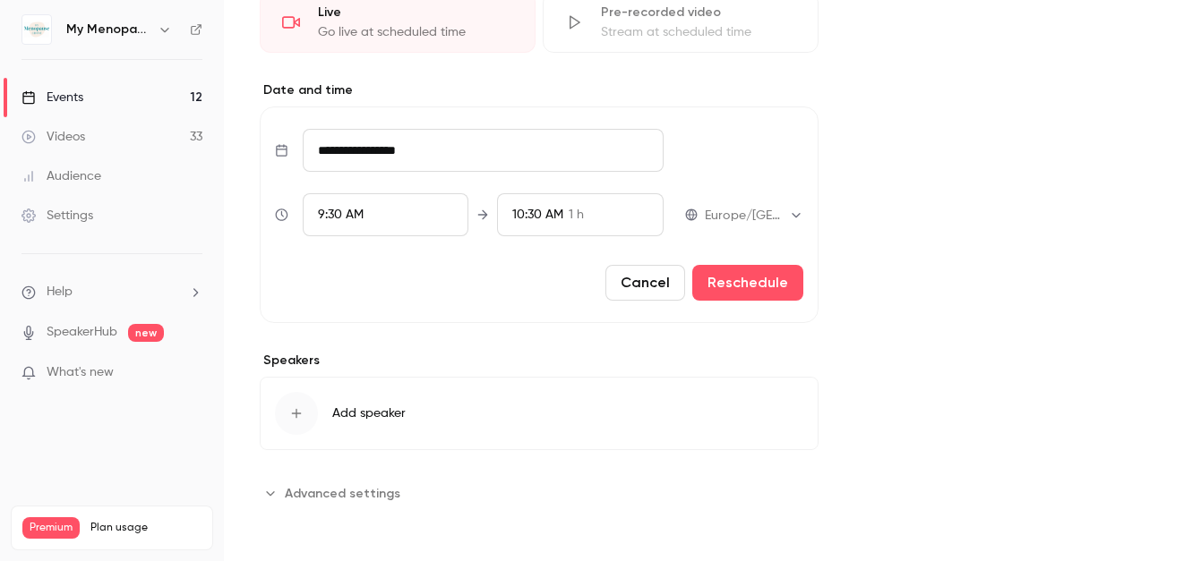
click at [378, 414] on span "Add speaker" at bounding box center [368, 414] width 73 height 18
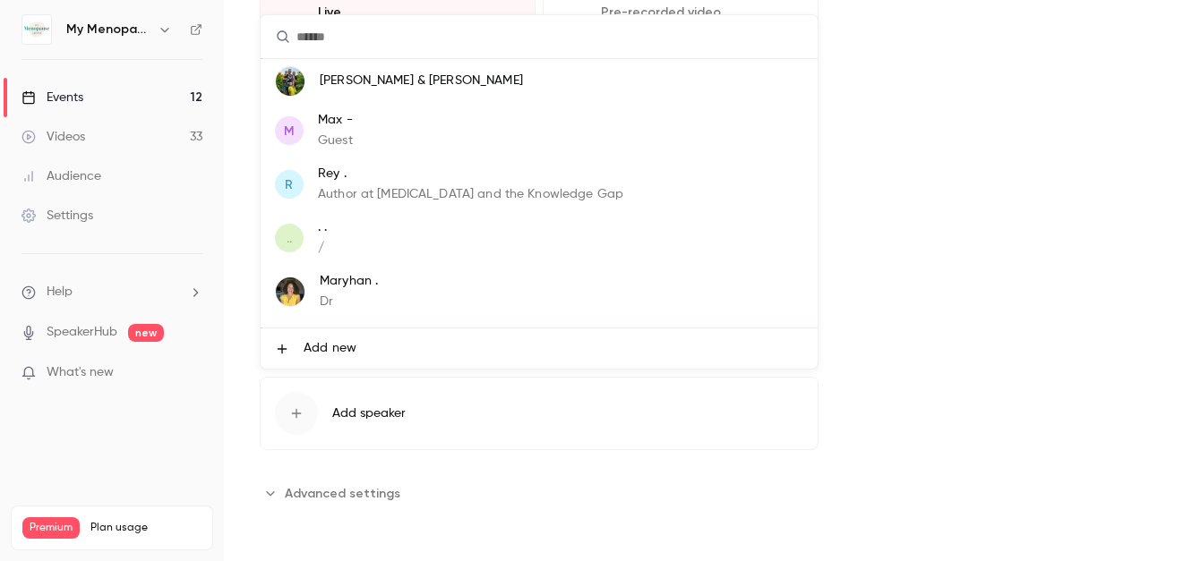
click at [411, 41] on input "text" at bounding box center [539, 36] width 557 height 43
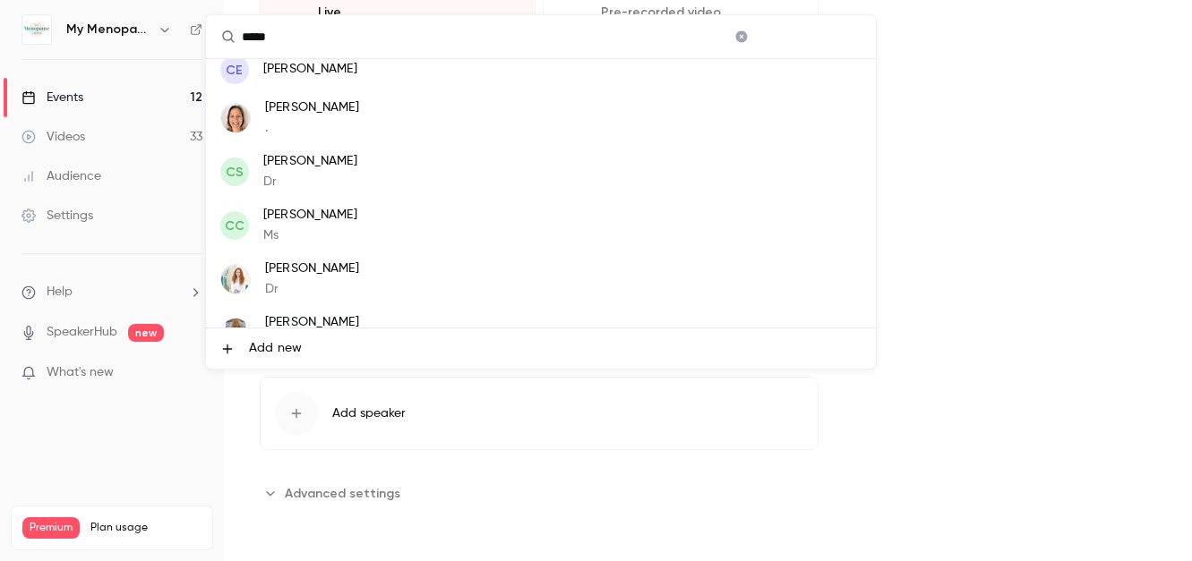
scroll to position [0, 0]
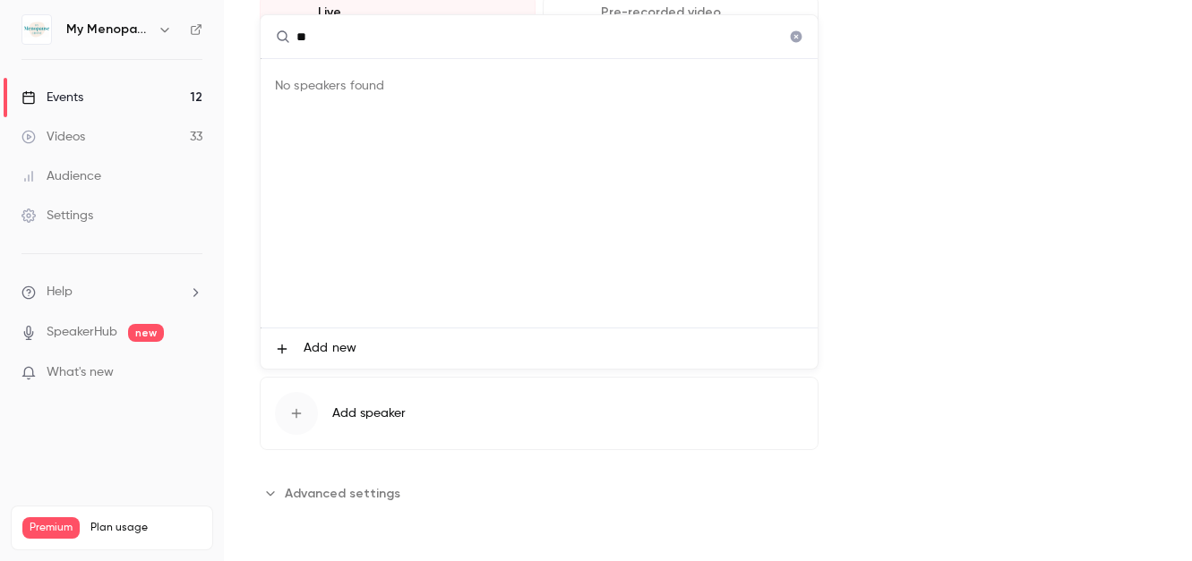
type input "*"
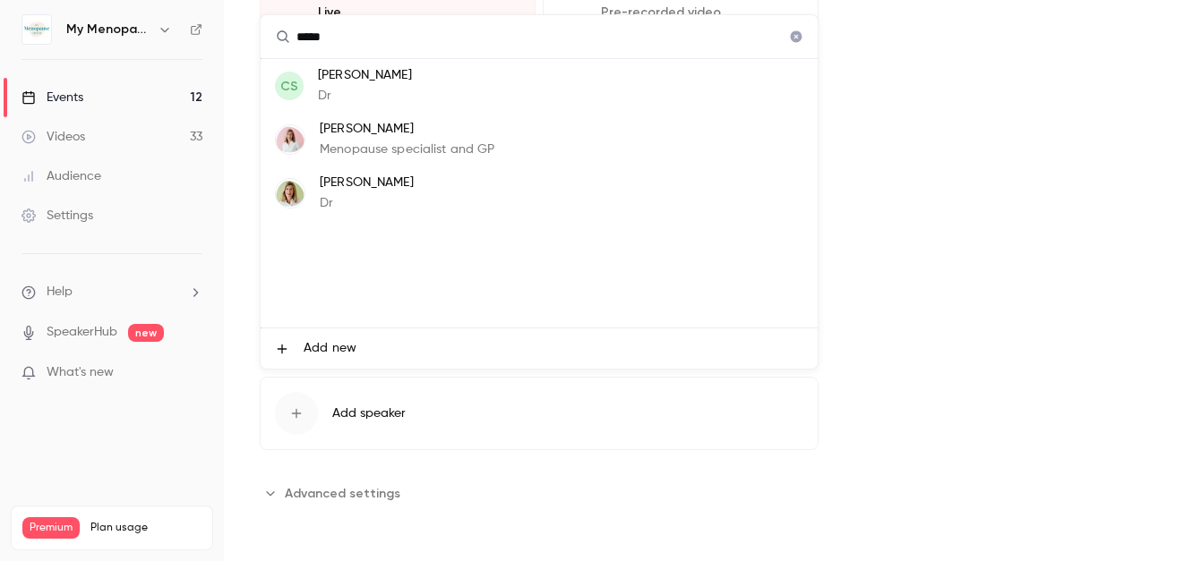
type input "*****"
click at [351, 133] on p "[PERSON_NAME]" at bounding box center [408, 129] width 176 height 19
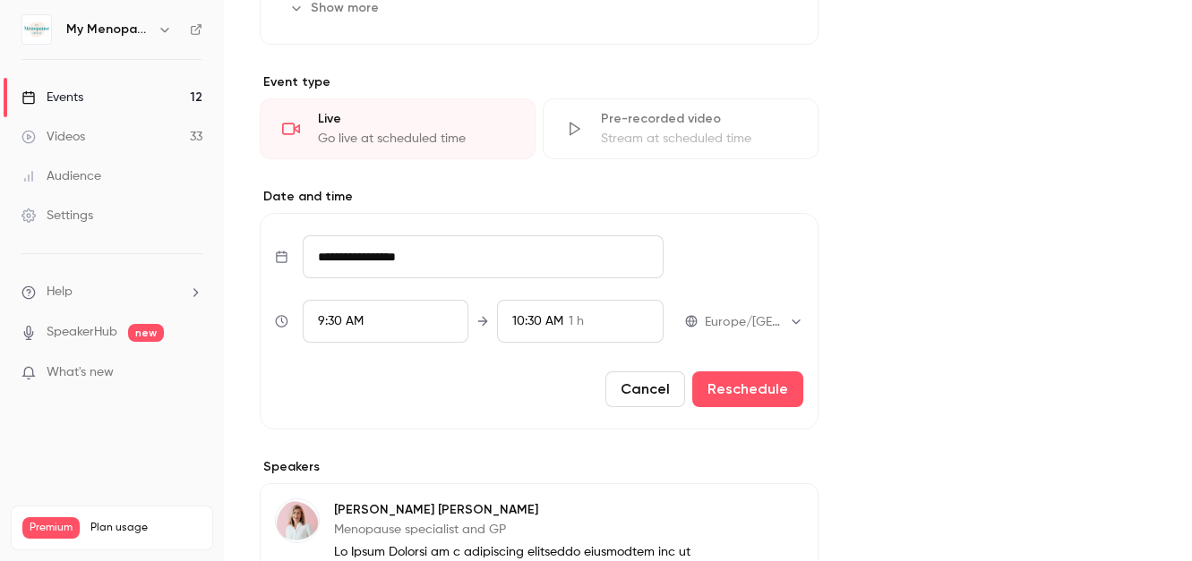
scroll to position [752, 0]
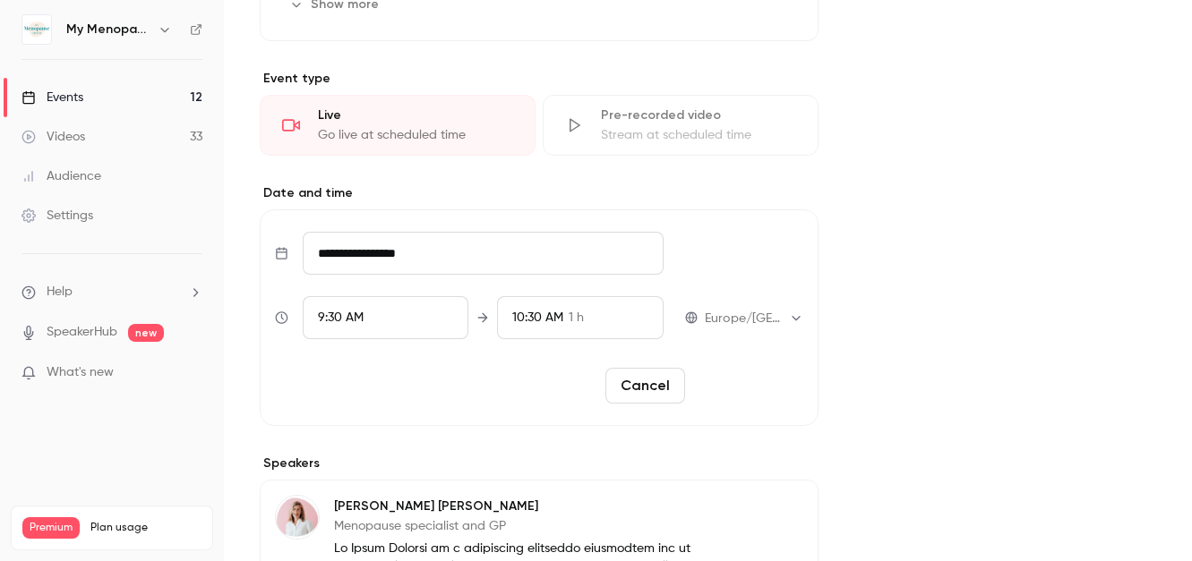
click at [760, 389] on button "Reschedule" at bounding box center [747, 386] width 111 height 36
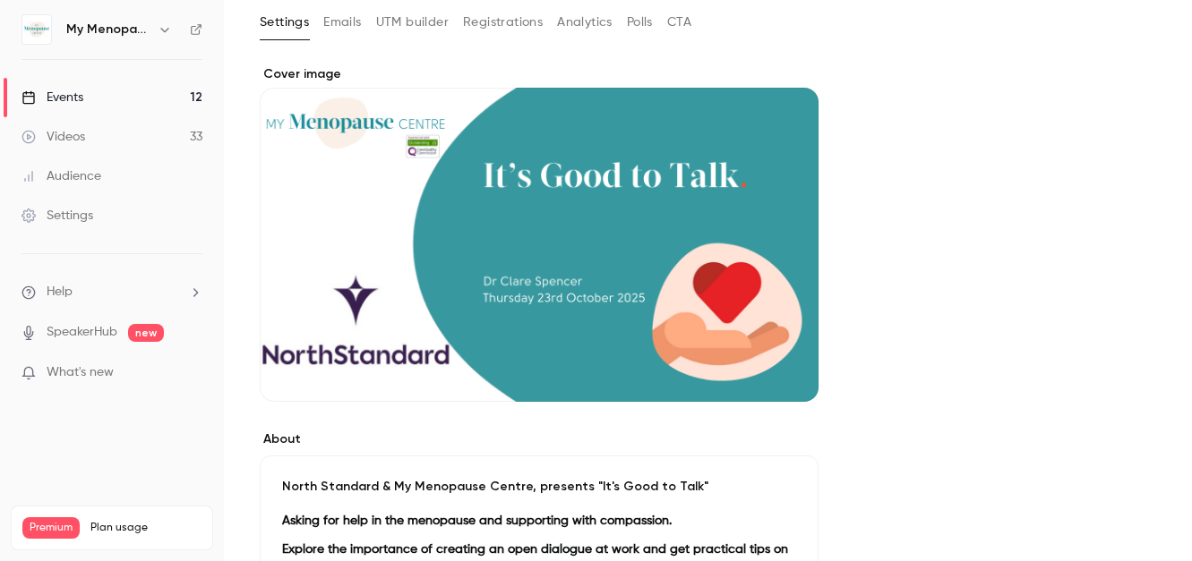
scroll to position [0, 0]
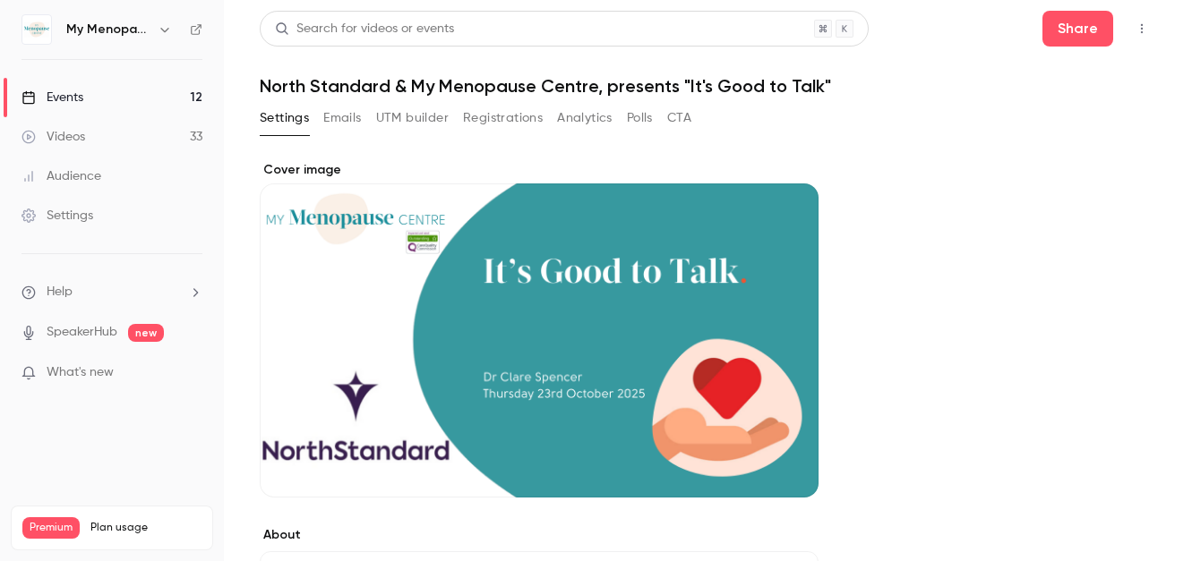
click at [52, 94] on div "Events" at bounding box center [52, 98] width 62 height 18
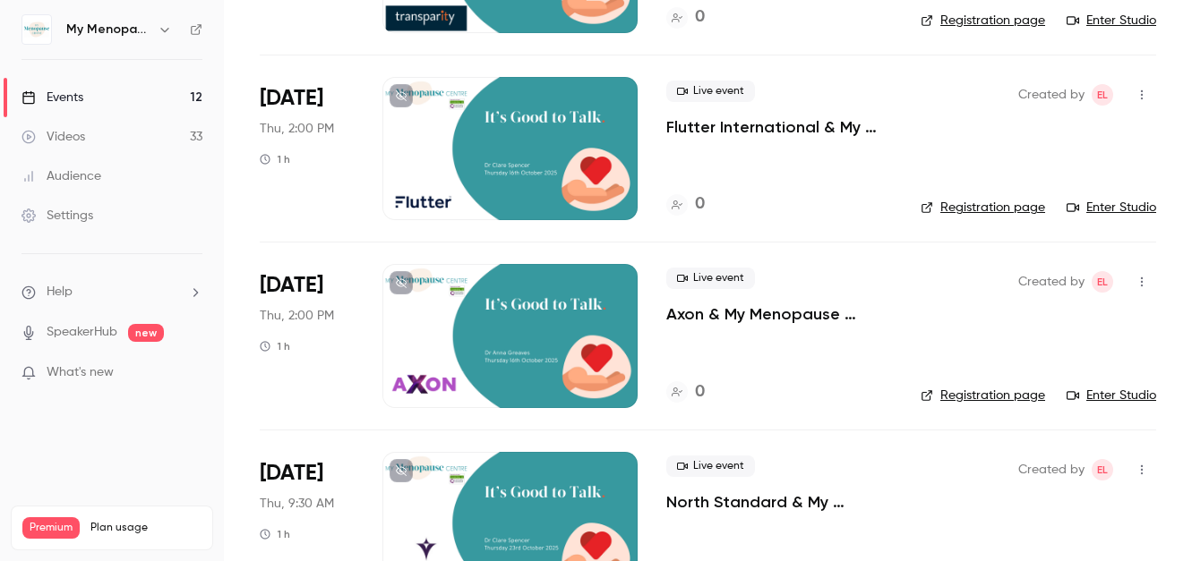
scroll to position [2018, 0]
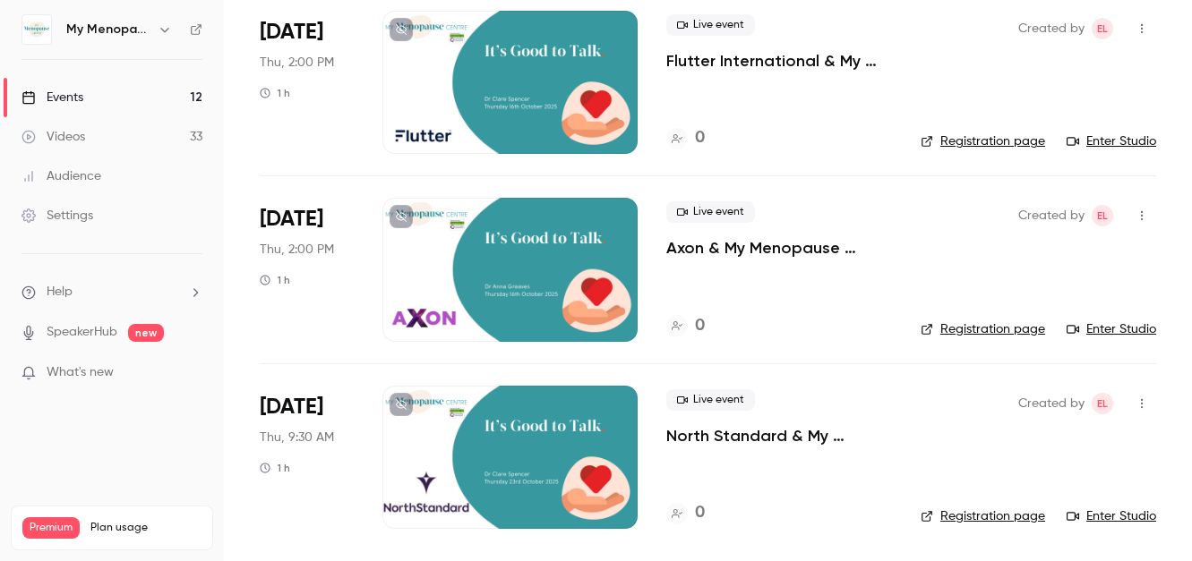
click at [510, 463] on div at bounding box center [509, 457] width 255 height 143
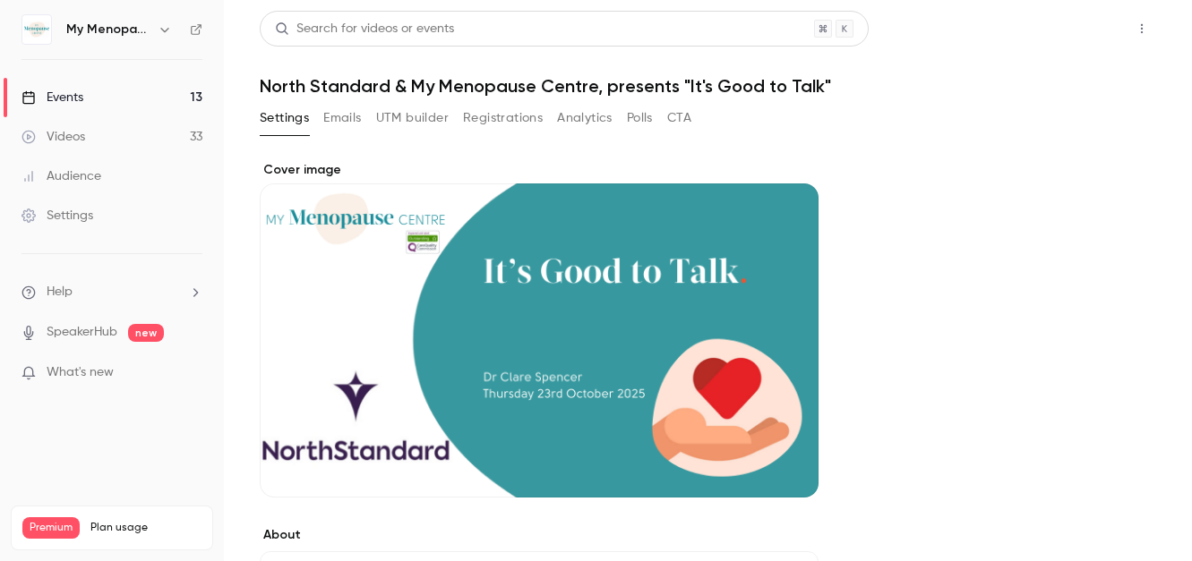
click at [1090, 31] on button "Share" at bounding box center [1077, 29] width 71 height 36
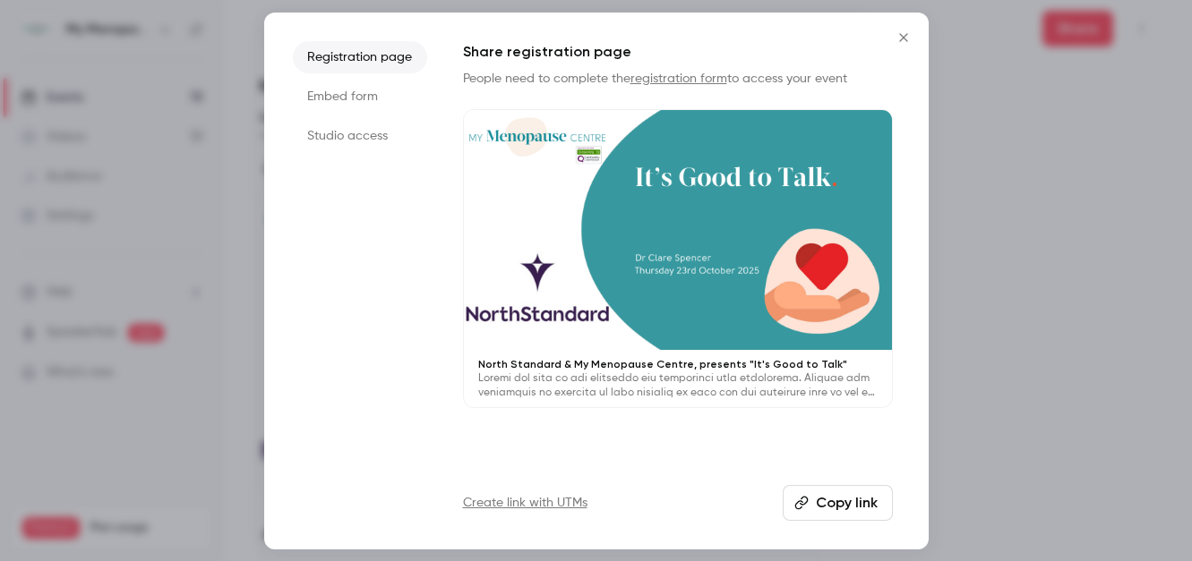
click at [827, 498] on button "Copy link" at bounding box center [838, 503] width 110 height 36
click at [902, 35] on icon "Close" at bounding box center [903, 37] width 8 height 8
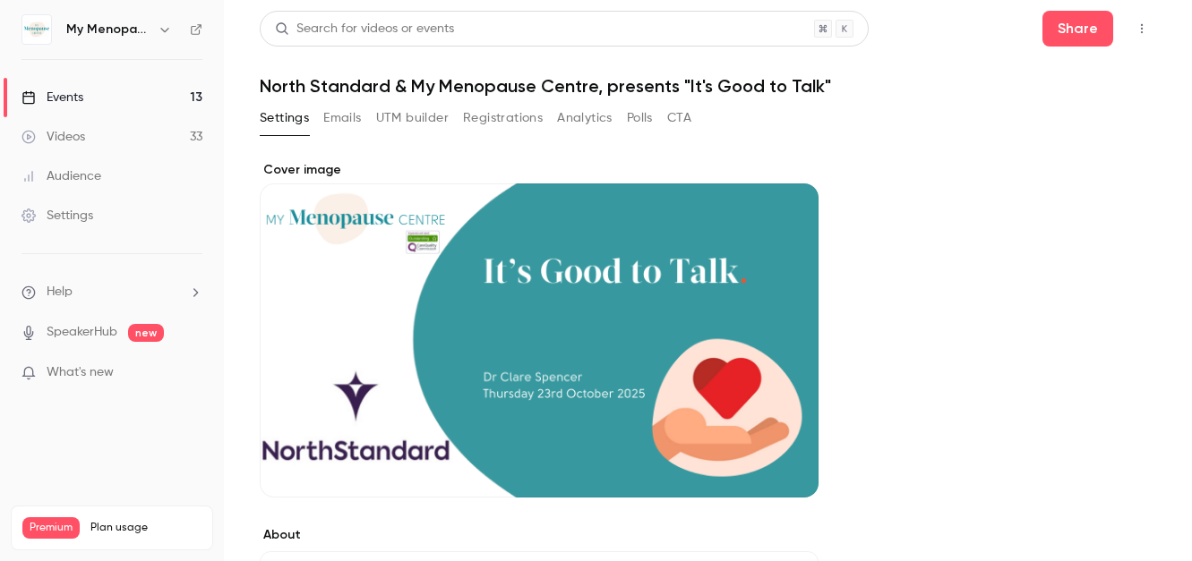
click at [69, 94] on div "Events" at bounding box center [52, 98] width 62 height 18
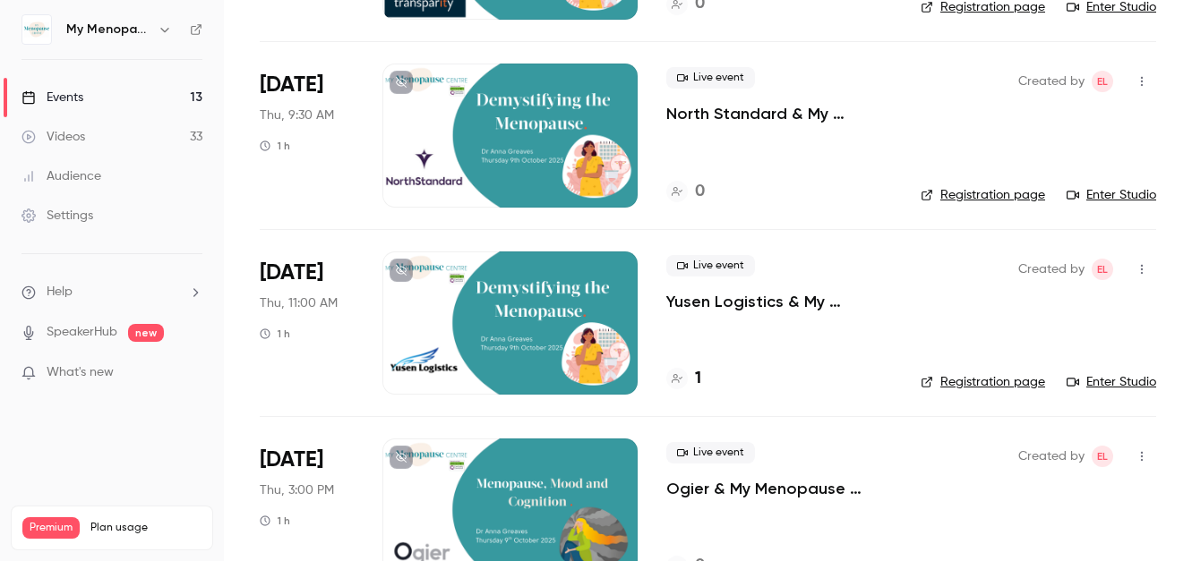
scroll to position [779, 0]
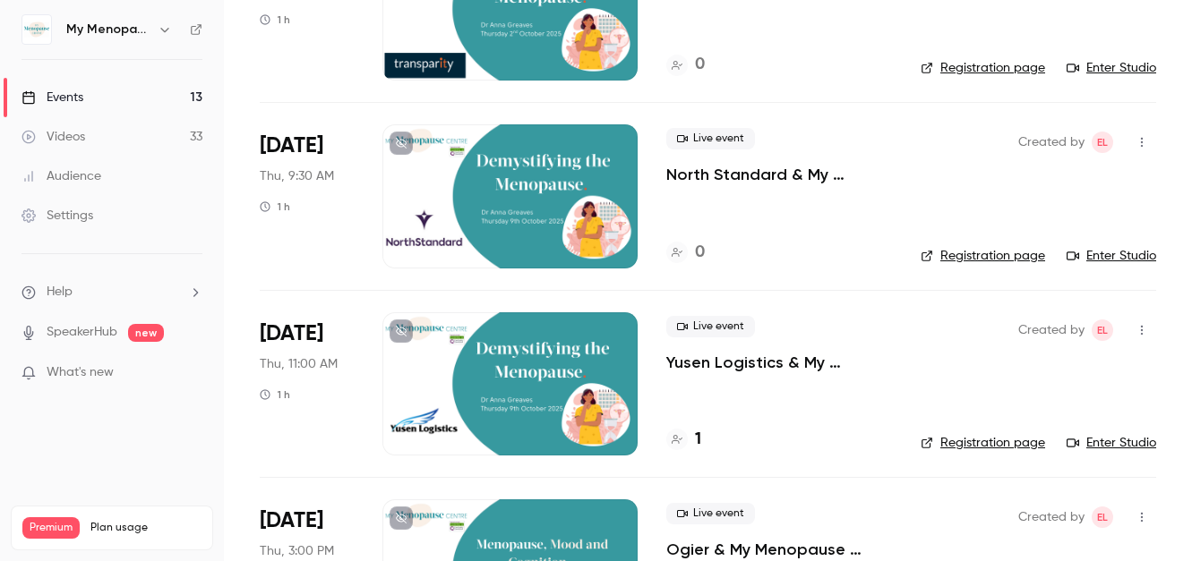
click at [493, 216] on div at bounding box center [509, 195] width 255 height 143
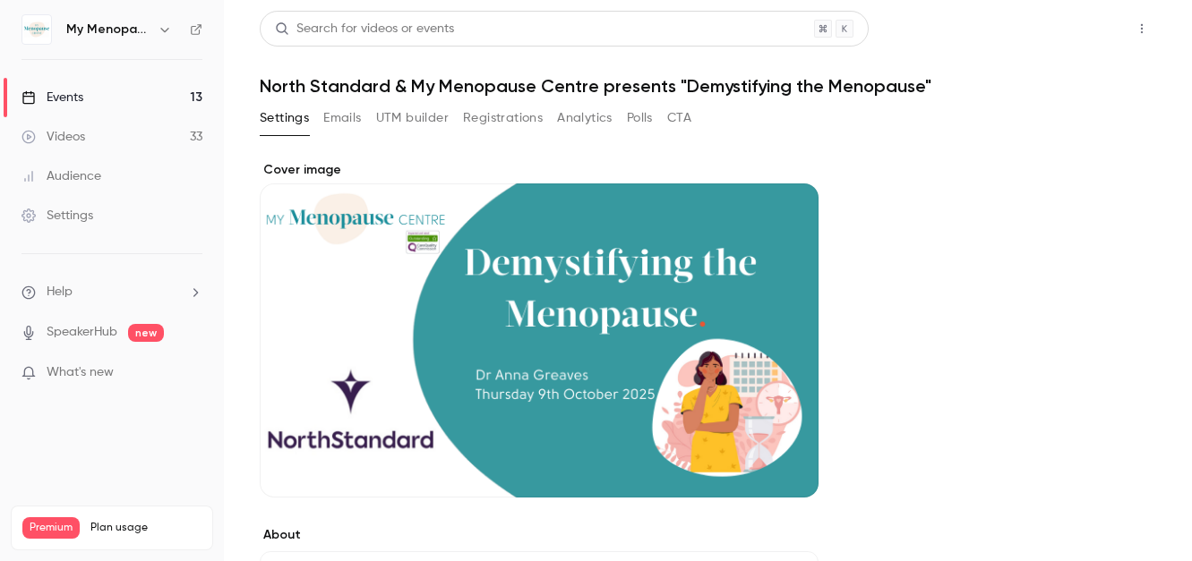
click at [1057, 27] on button "Share" at bounding box center [1077, 29] width 71 height 36
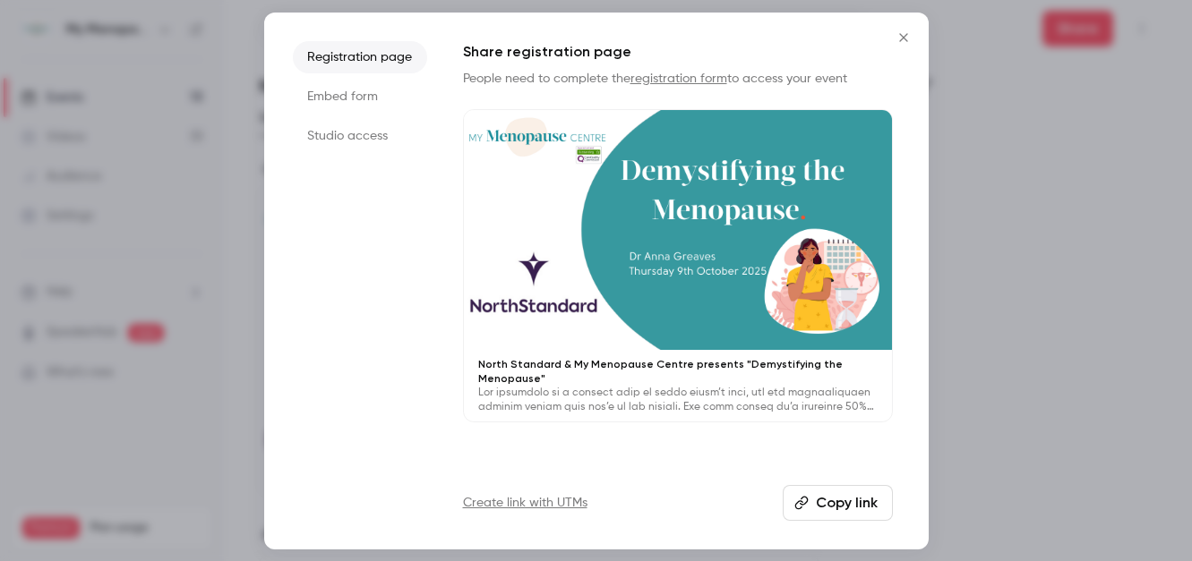
click at [840, 499] on button "Copy link" at bounding box center [838, 503] width 110 height 36
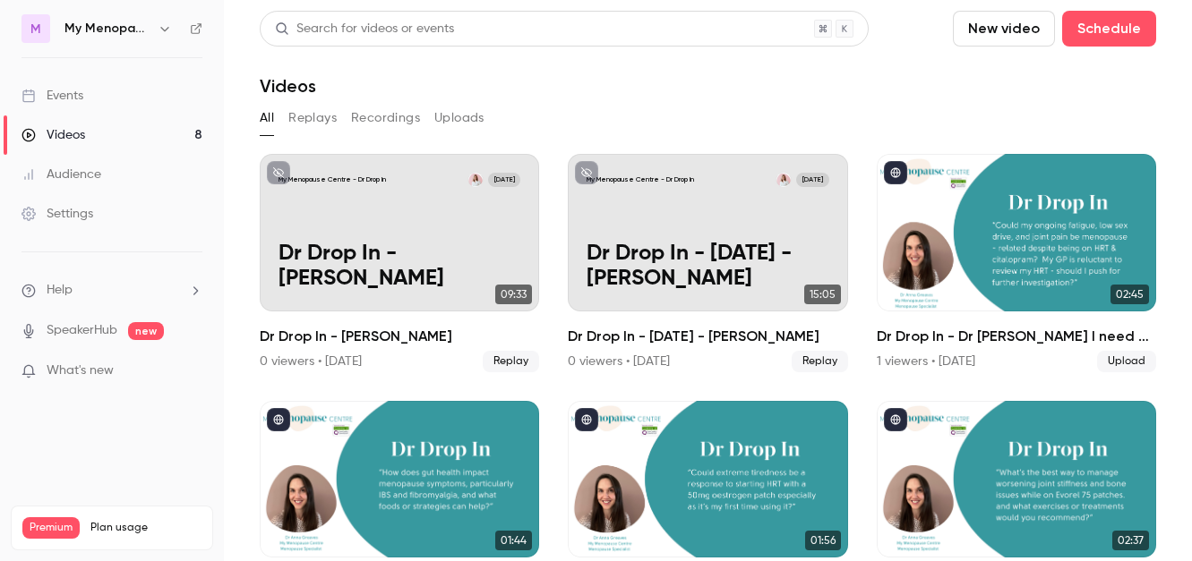
click at [163, 26] on icon "button" at bounding box center [165, 28] width 14 height 14
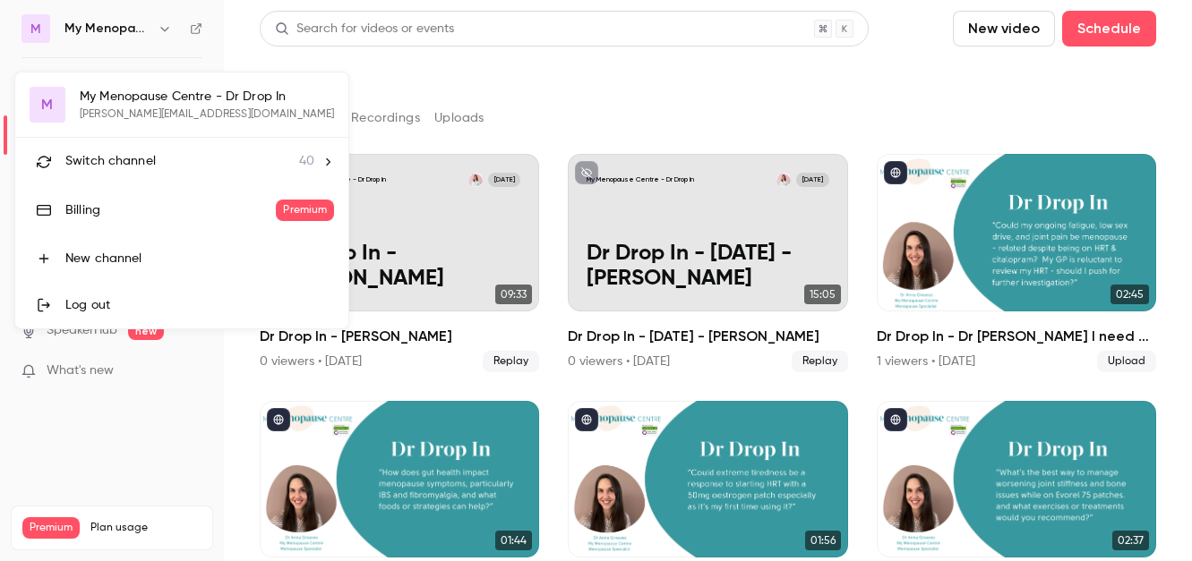
click at [108, 167] on span "Switch channel" at bounding box center [110, 161] width 90 height 19
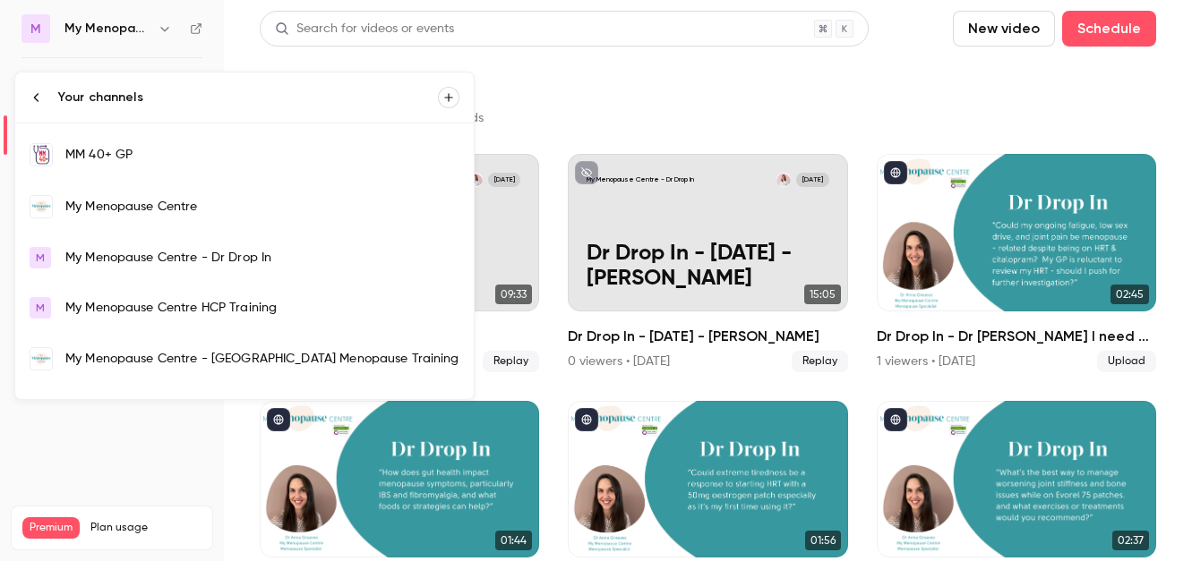
scroll to position [1222, 0]
click at [103, 211] on div "My Menopause Centre" at bounding box center [262, 208] width 394 height 18
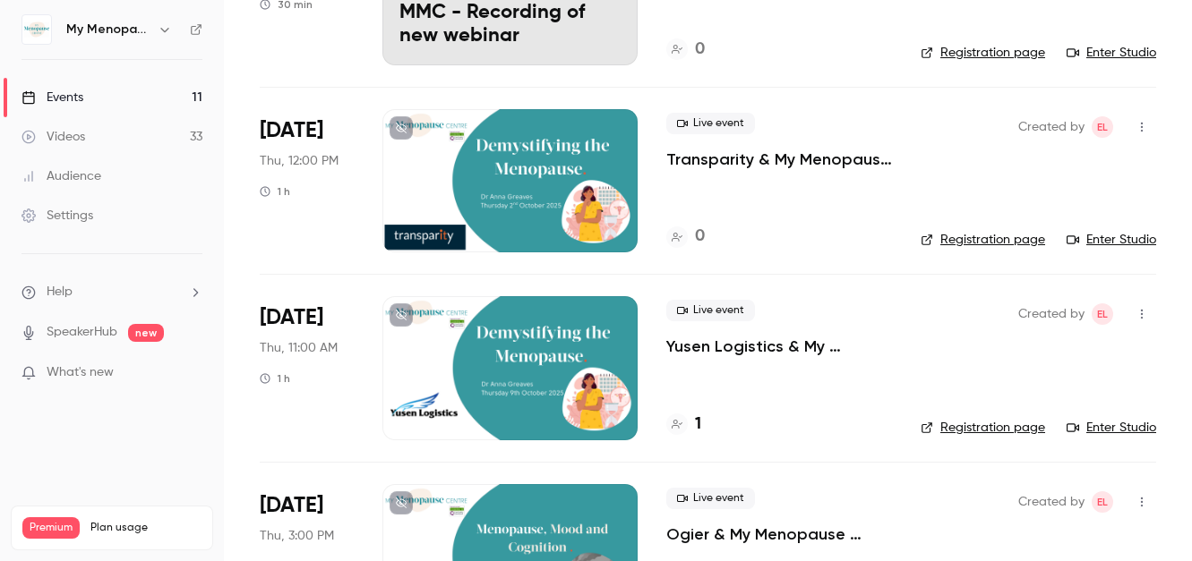
scroll to position [634, 0]
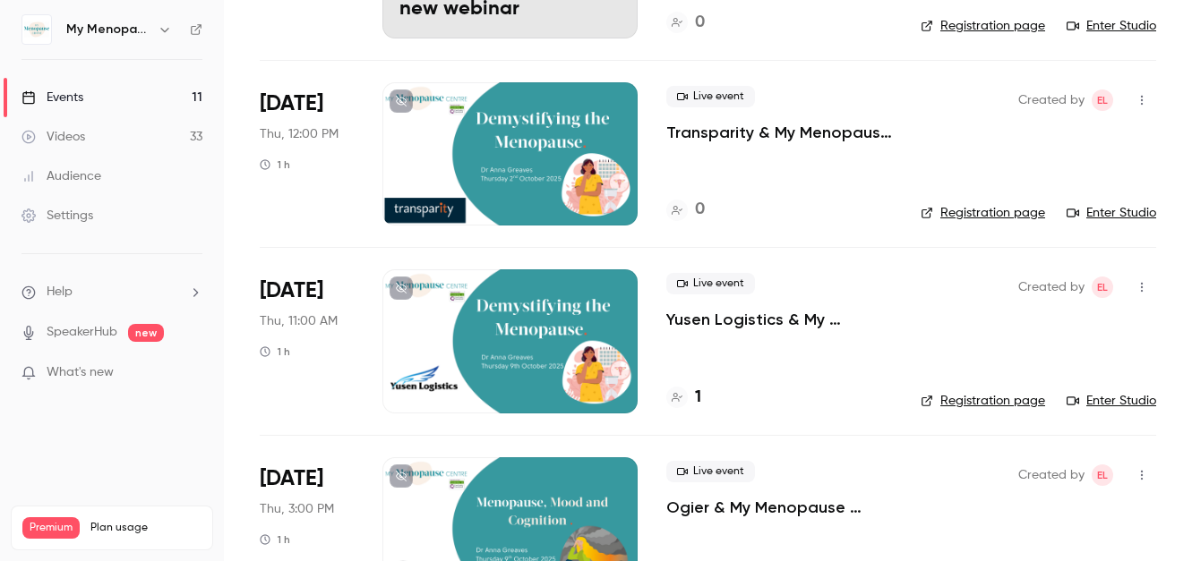
click at [519, 165] on div at bounding box center [509, 153] width 255 height 143
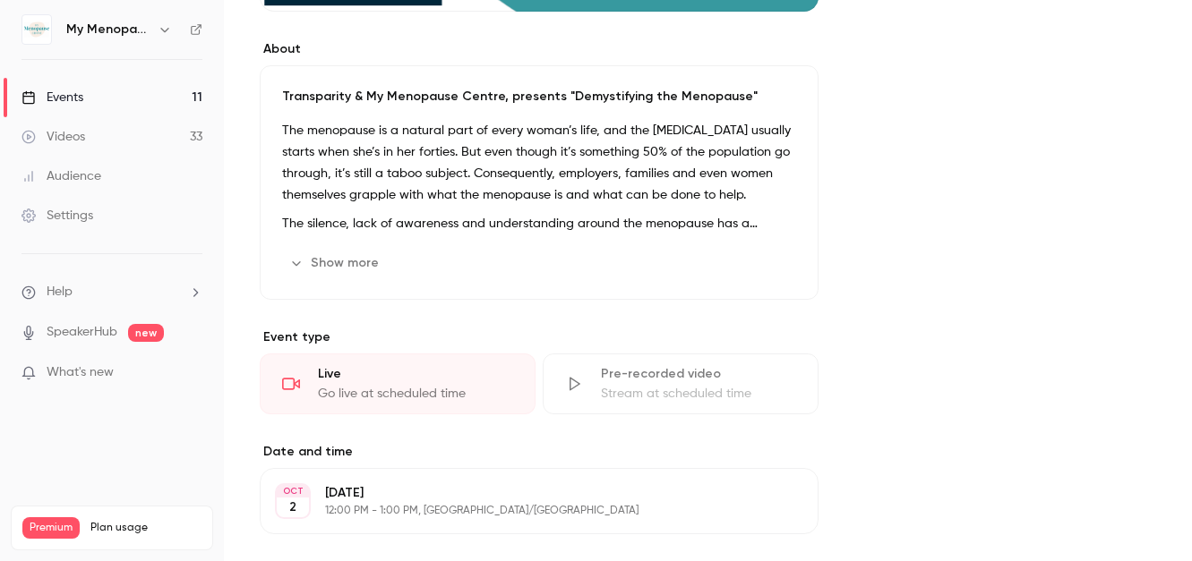
scroll to position [488, 0]
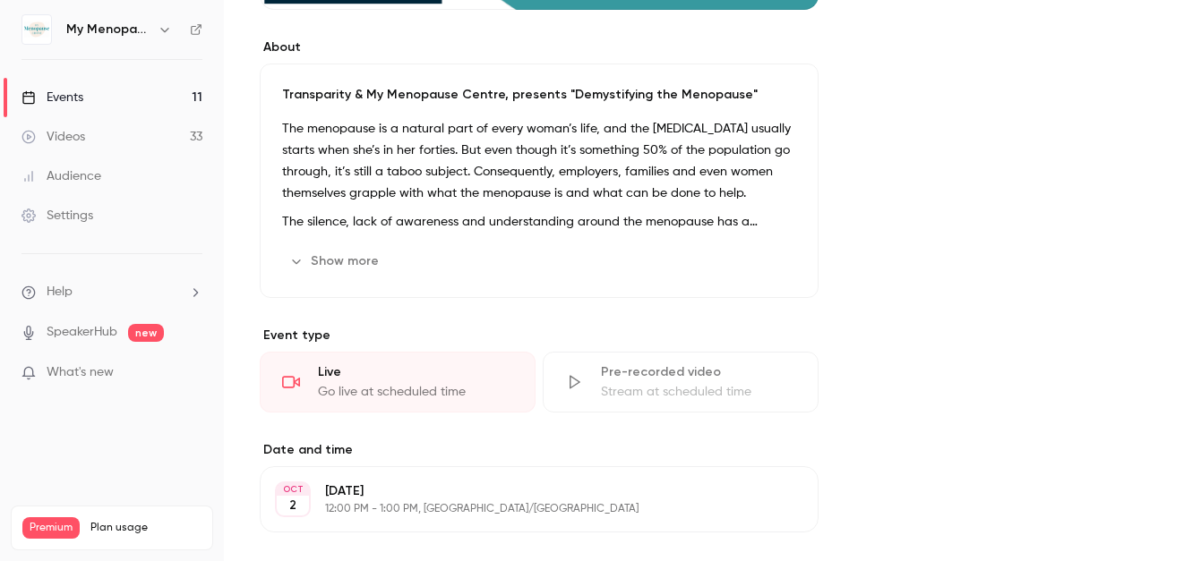
click at [549, 208] on div "The menopause is a natural part of every woman’s life, and the perimenopause us…" at bounding box center [539, 175] width 514 height 115
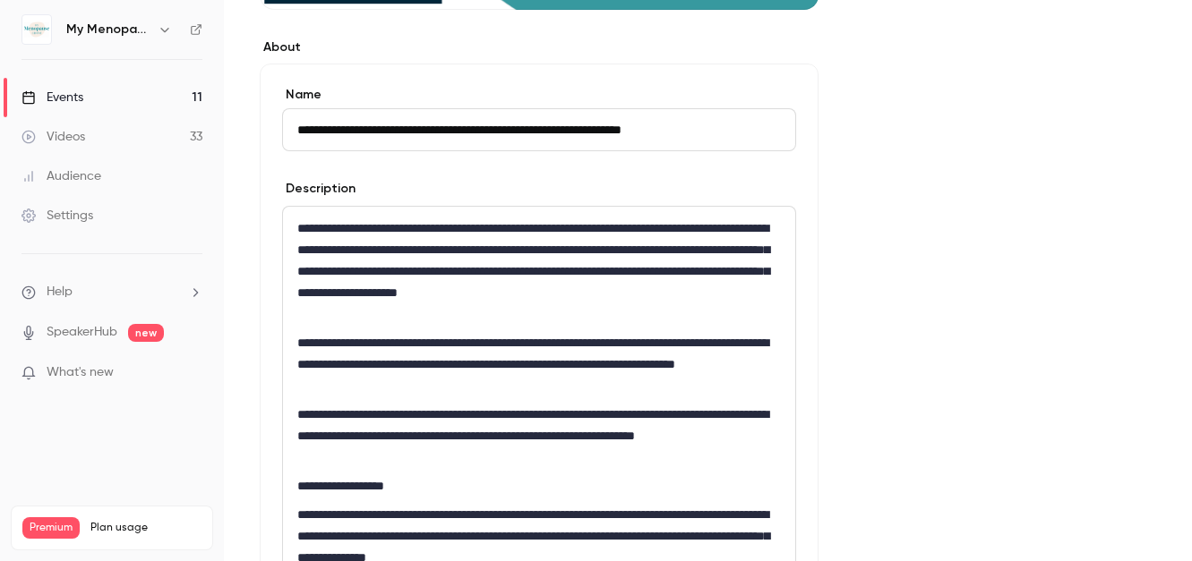
click at [535, 392] on p "**********" at bounding box center [539, 364] width 484 height 64
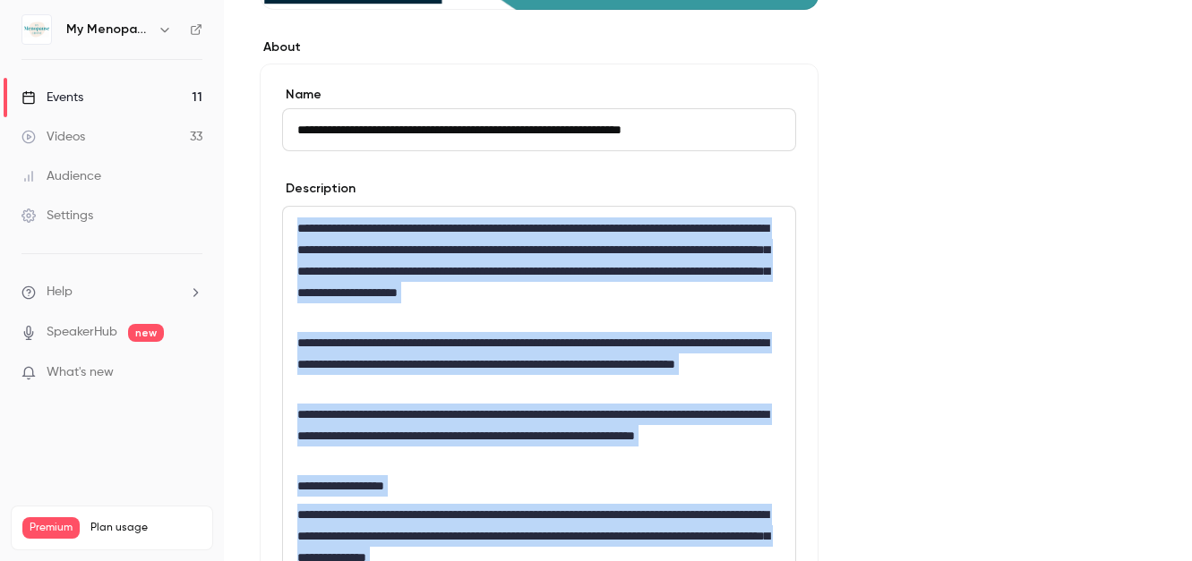
click at [84, 98] on link "Events 11" at bounding box center [112, 97] width 224 height 39
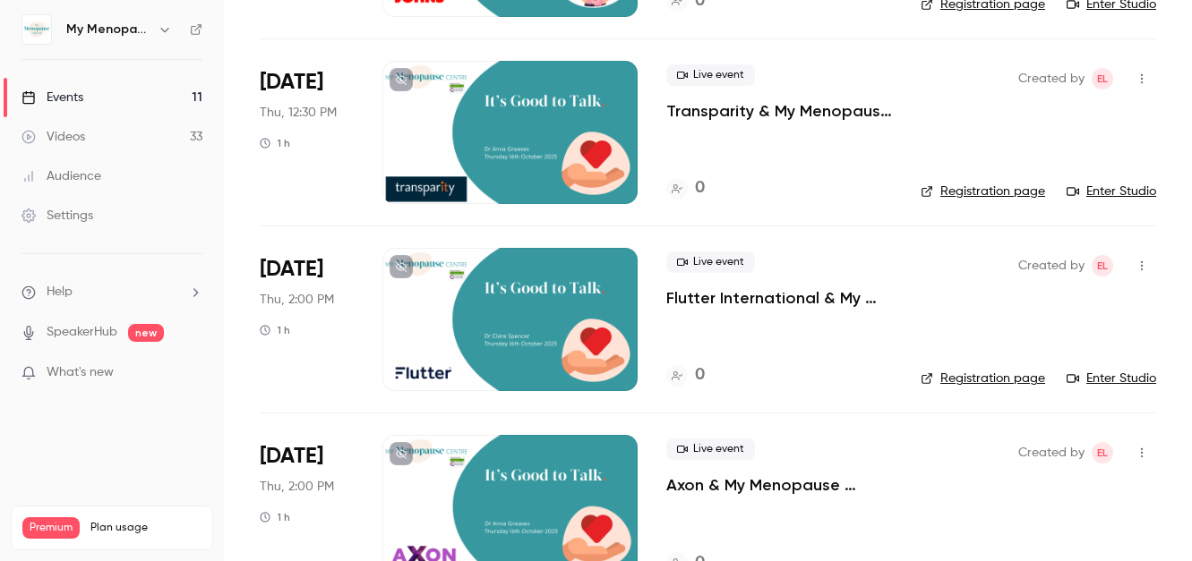
scroll to position [1784, 0]
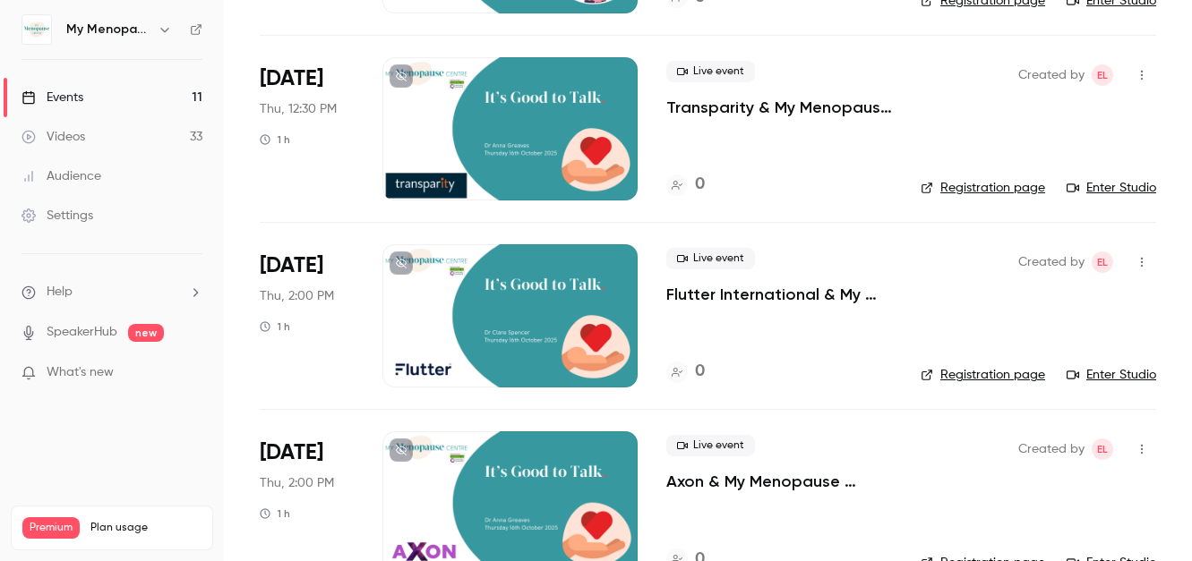
click at [522, 138] on div at bounding box center [509, 128] width 255 height 143
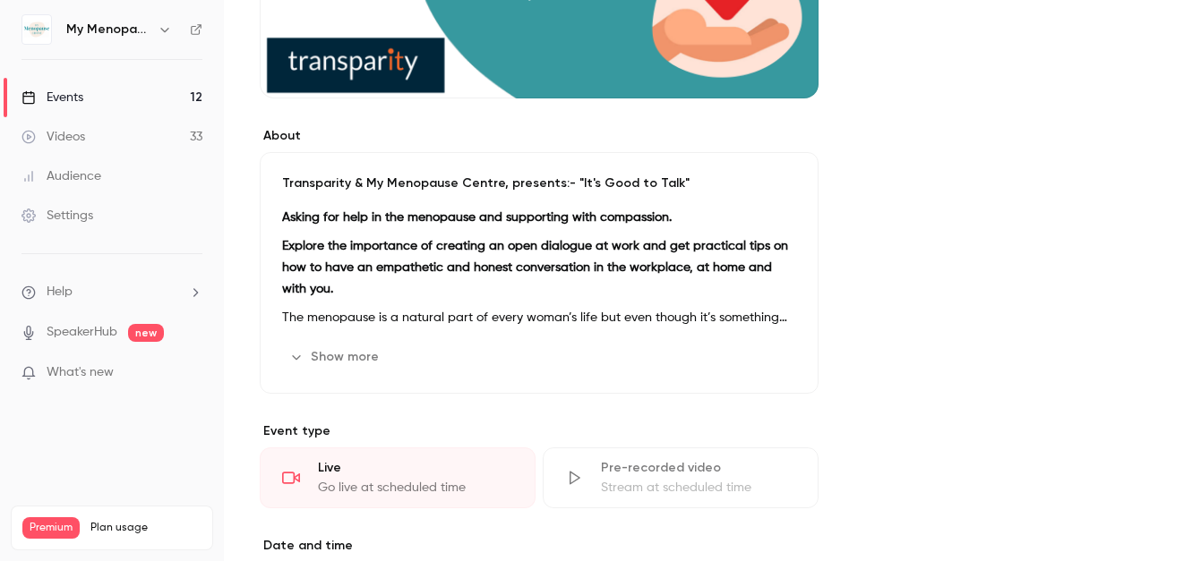
scroll to position [407, 0]
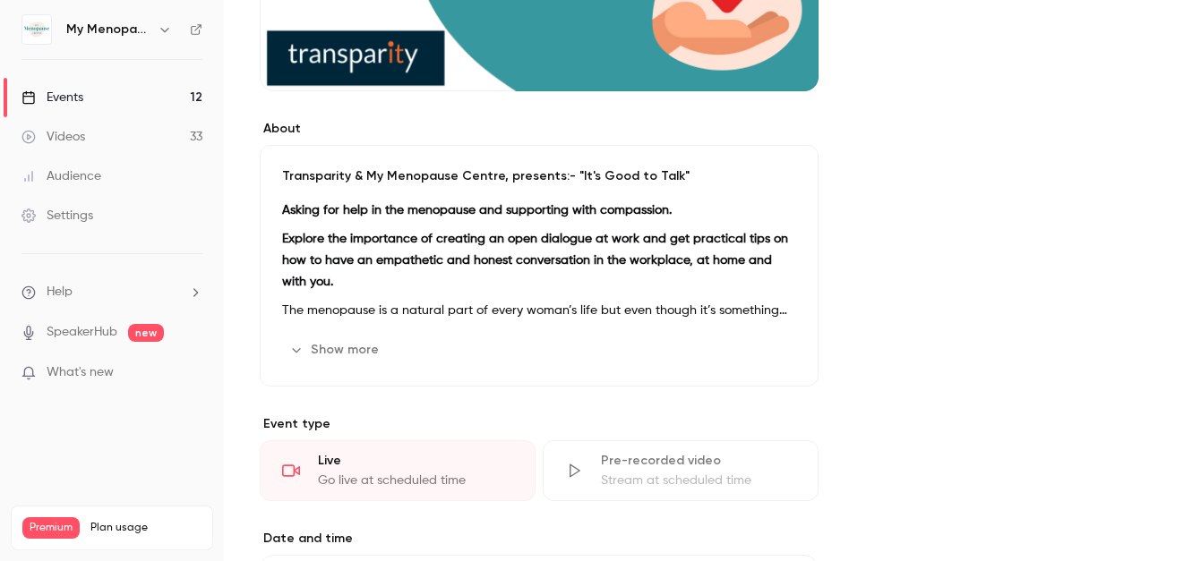
click at [360, 356] on button "Show more" at bounding box center [335, 350] width 107 height 29
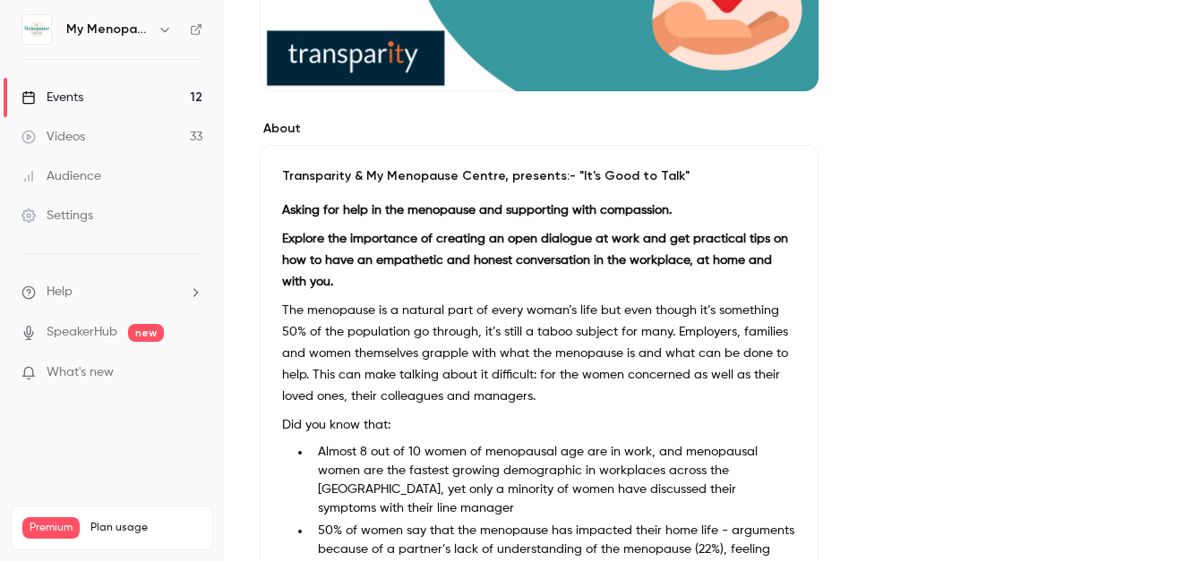
click at [491, 349] on p "The menopause is a natural part of every woman’s life but even though it’s some…" at bounding box center [539, 353] width 514 height 107
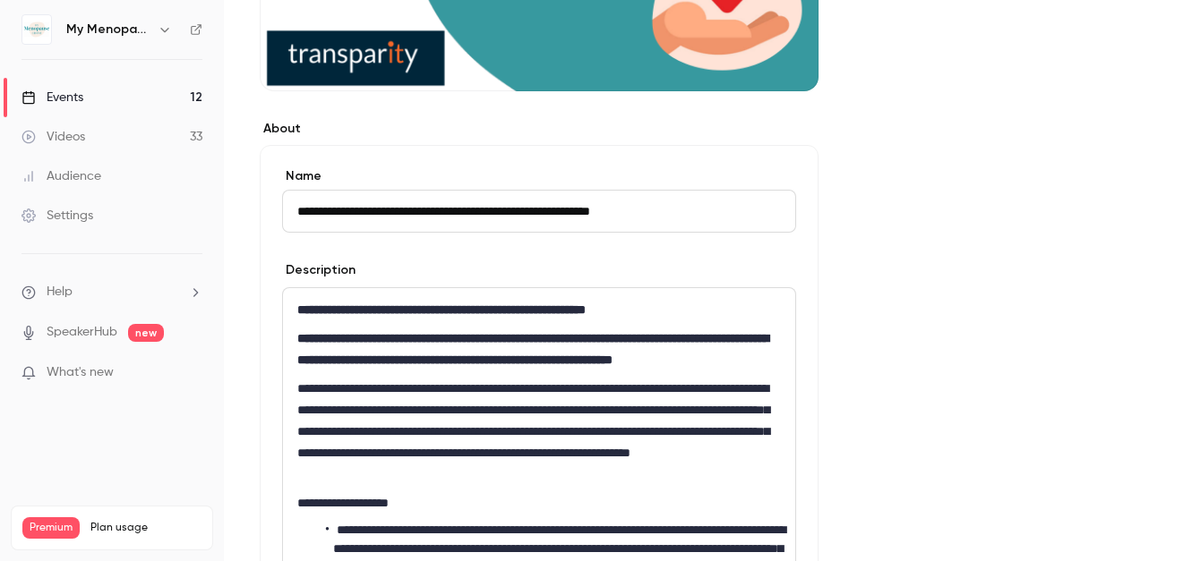
click at [491, 349] on p "**********" at bounding box center [539, 349] width 484 height 43
